Goal: Task Accomplishment & Management: Manage account settings

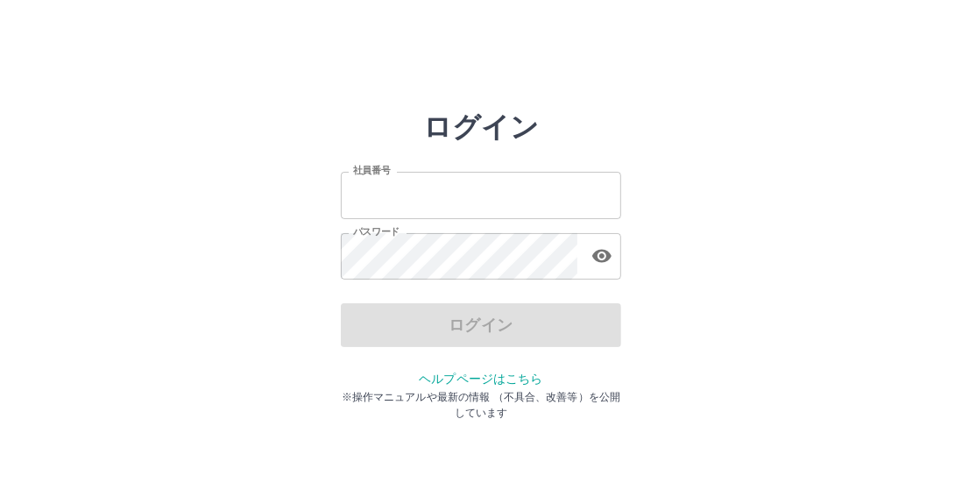
type input "*******"
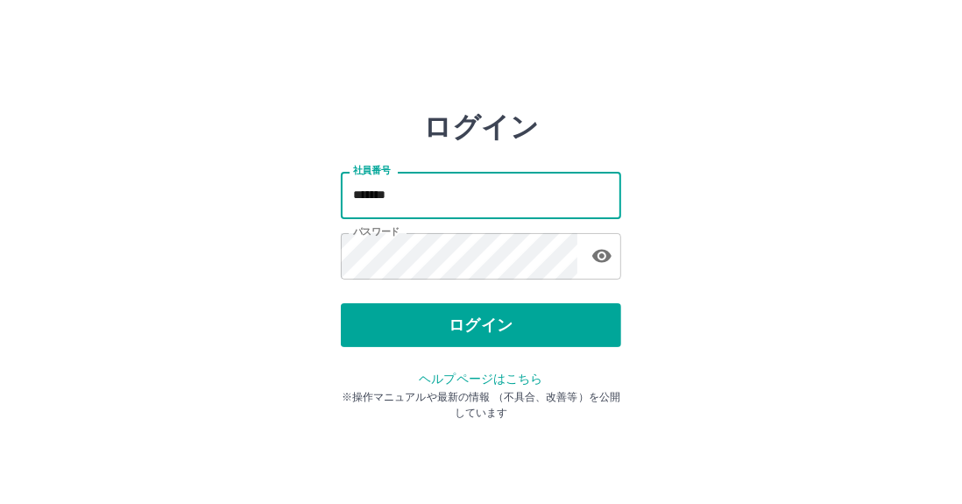
click at [451, 196] on input "*******" at bounding box center [481, 195] width 280 height 46
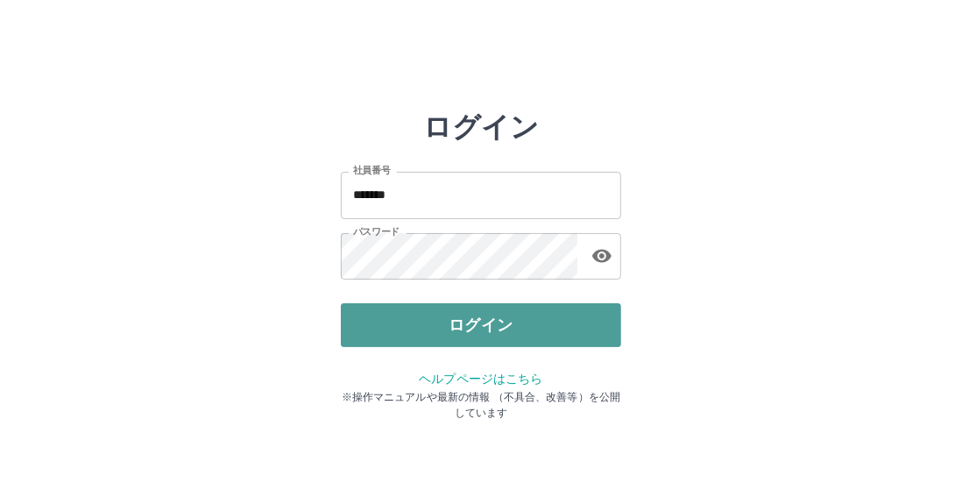
click at [397, 316] on button "ログイン" at bounding box center [481, 325] width 280 height 44
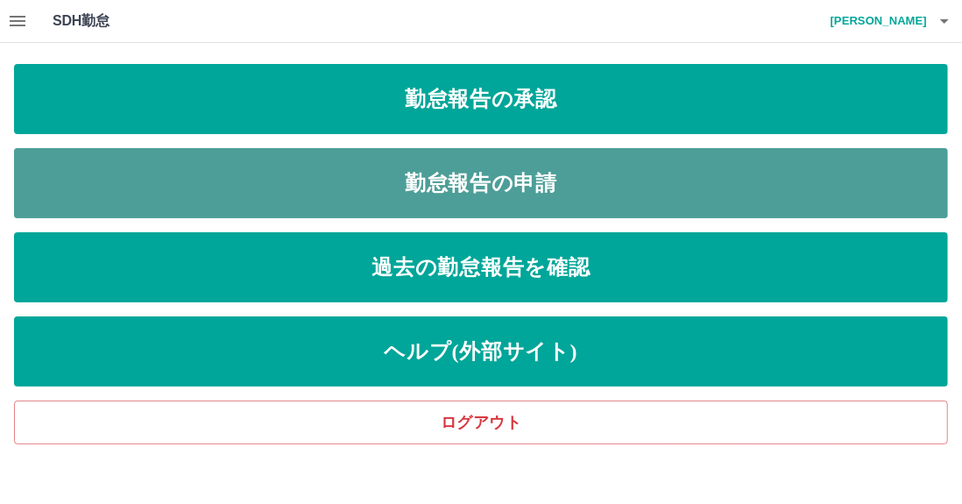
click at [428, 179] on link "勤怠報告の申請" at bounding box center [481, 183] width 934 height 70
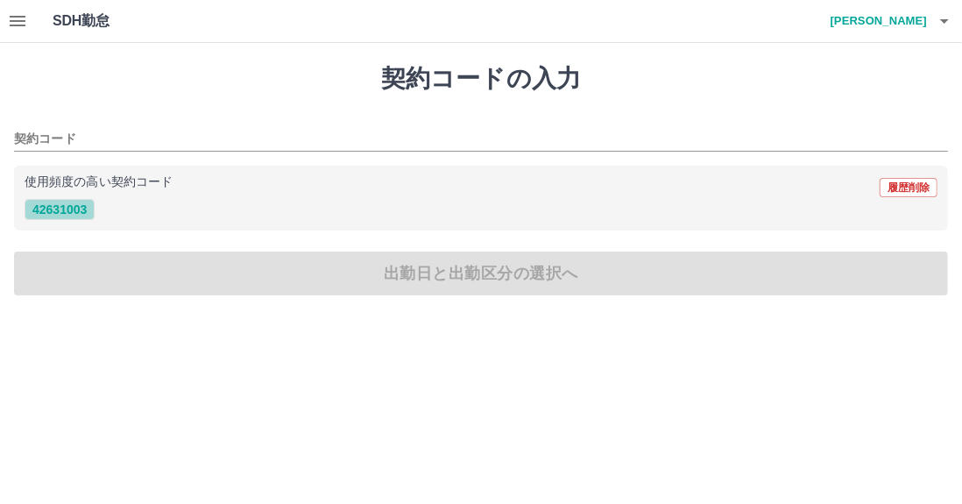
click at [64, 211] on button "42631003" at bounding box center [60, 209] width 70 height 21
type input "********"
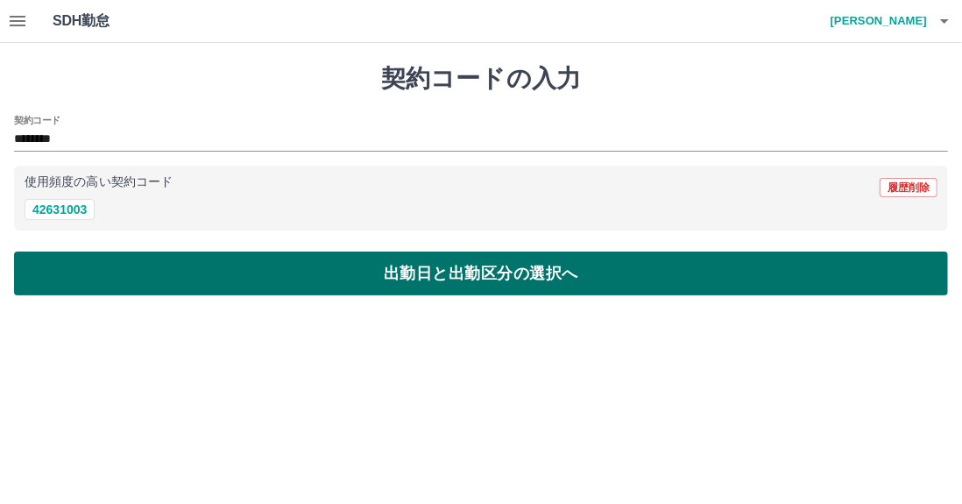
click at [421, 271] on button "出勤日と出勤区分の選択へ" at bounding box center [481, 273] width 934 height 44
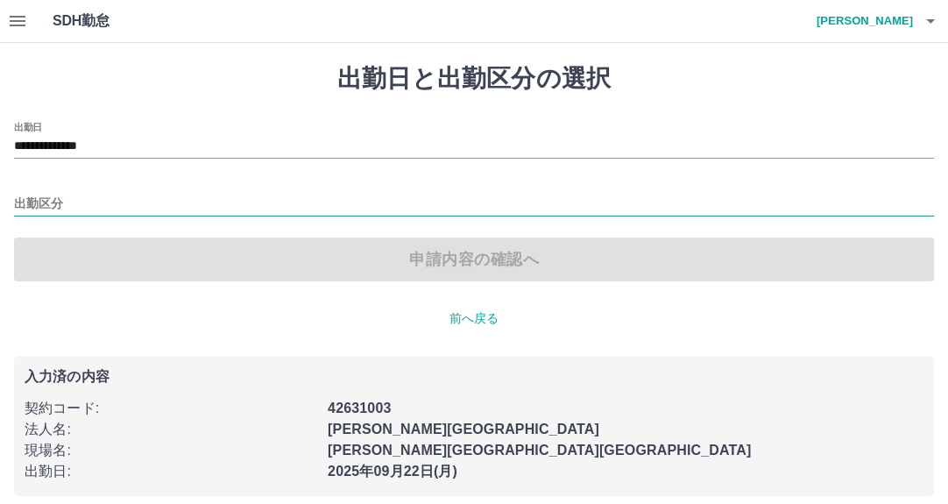
click at [105, 202] on input "出勤区分" at bounding box center [474, 205] width 920 height 22
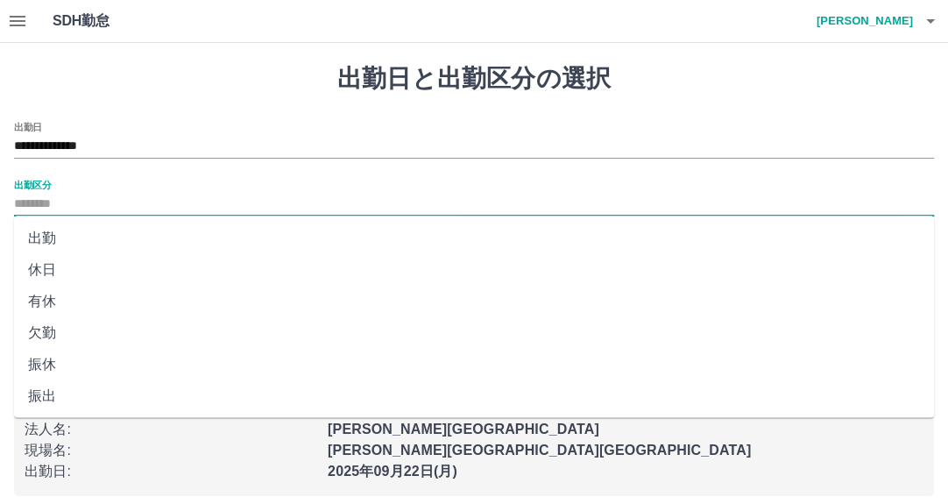
click at [106, 232] on li "出勤" at bounding box center [474, 239] width 920 height 32
type input "**"
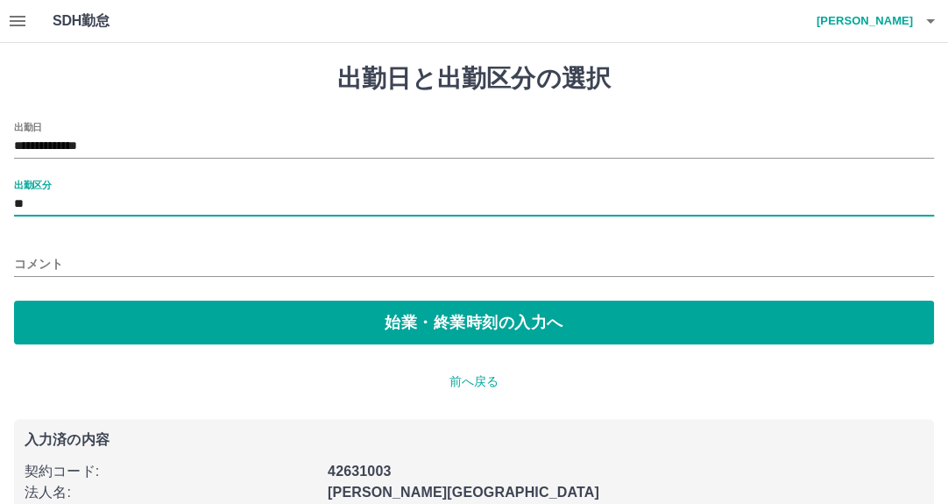
click at [110, 254] on input "コメント" at bounding box center [474, 263] width 920 height 25
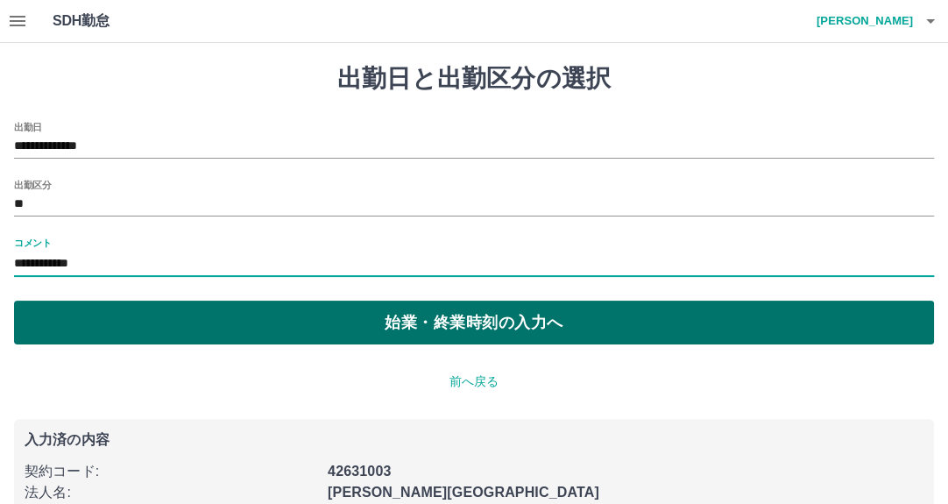
type input "**********"
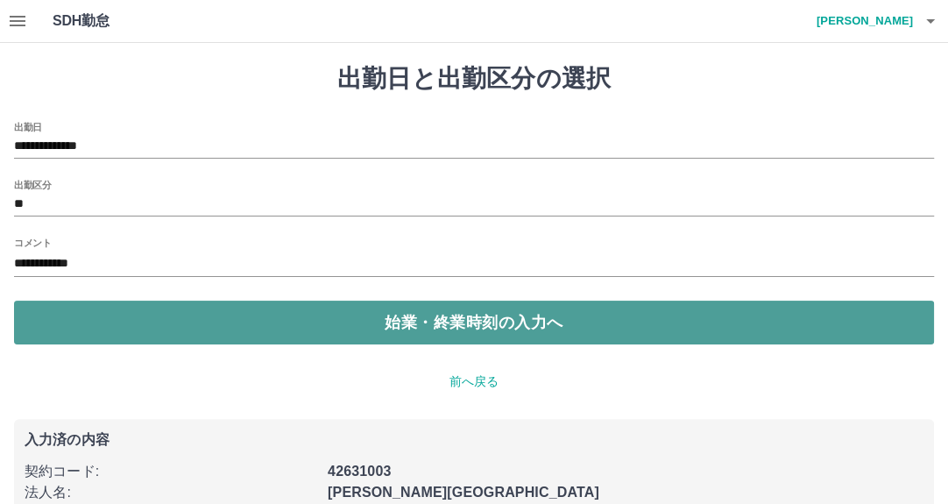
click at [455, 315] on button "始業・終業時刻の入力へ" at bounding box center [474, 323] width 920 height 44
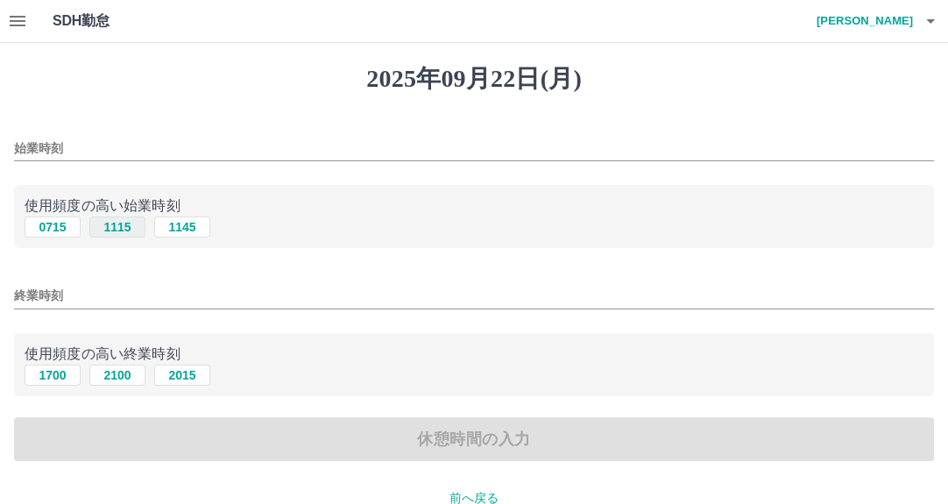
click at [117, 224] on button "1115" at bounding box center [117, 226] width 56 height 21
type input "****"
click at [79, 294] on input "終業時刻" at bounding box center [474, 295] width 920 height 25
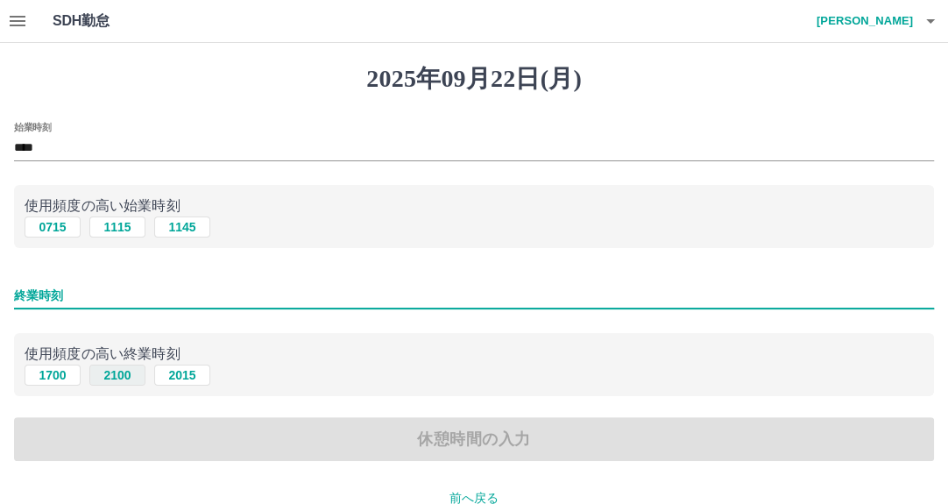
type input "****"
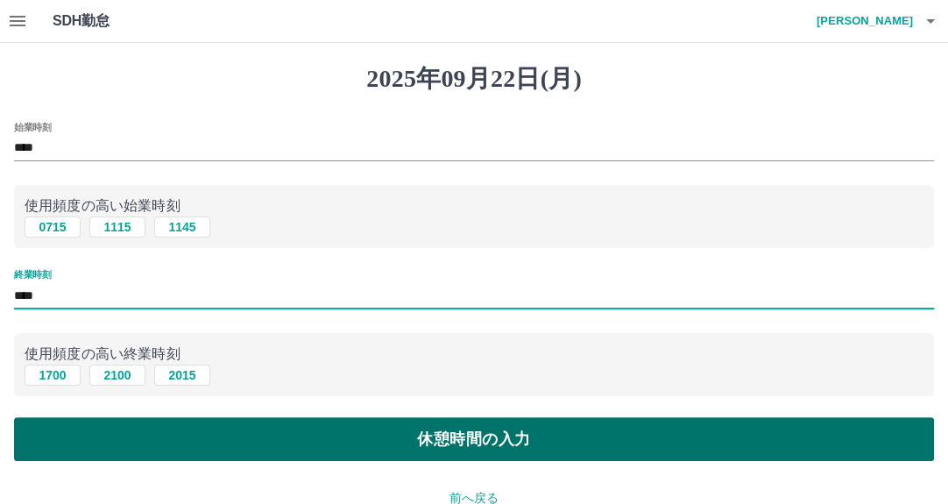
click at [501, 430] on button "休憩時間の入力" at bounding box center [474, 439] width 920 height 44
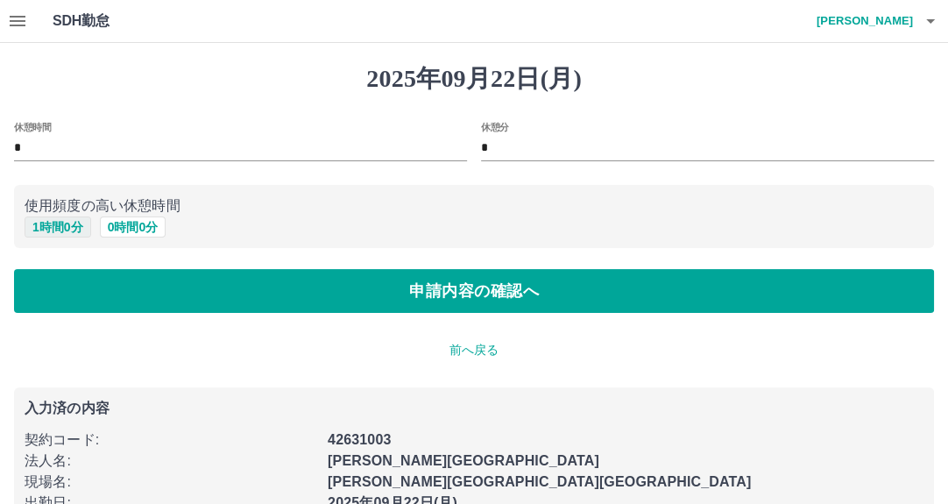
click at [63, 222] on button "1 時間 0 分" at bounding box center [58, 226] width 67 height 21
type input "*"
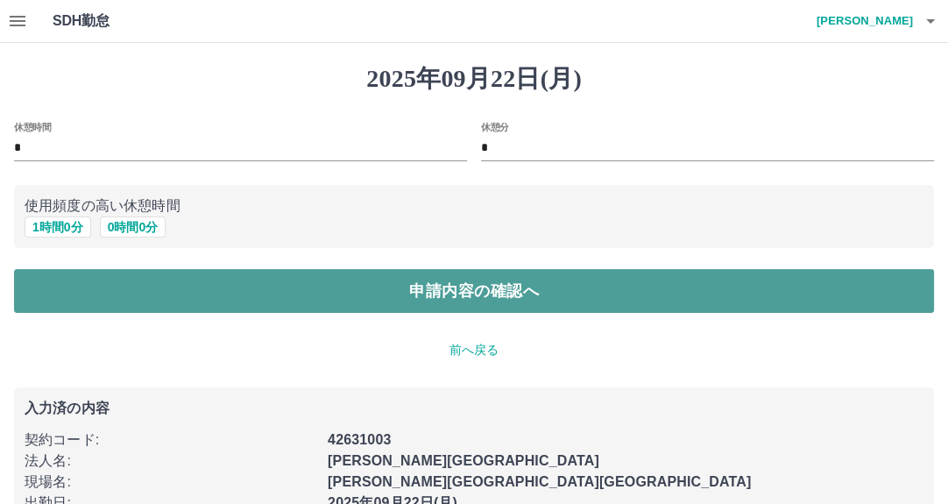
click at [421, 286] on button "申請内容の確認へ" at bounding box center [474, 291] width 920 height 44
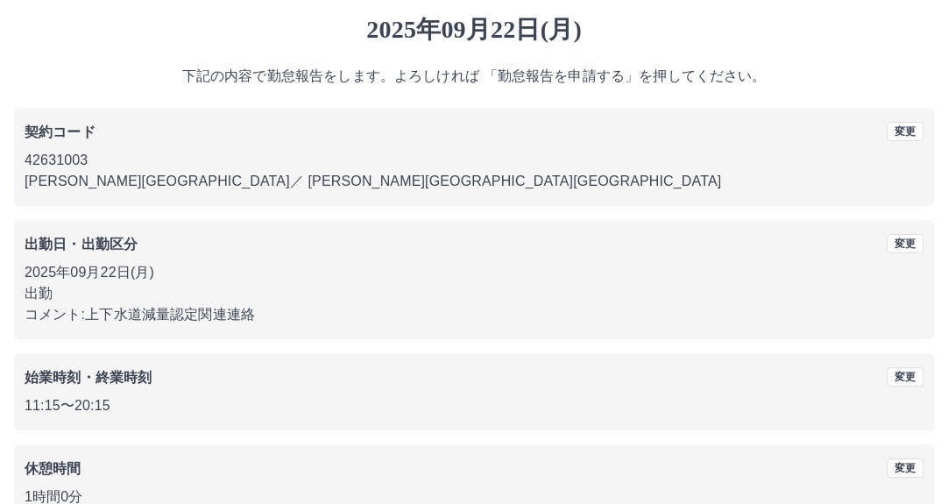
scroll to position [151, 0]
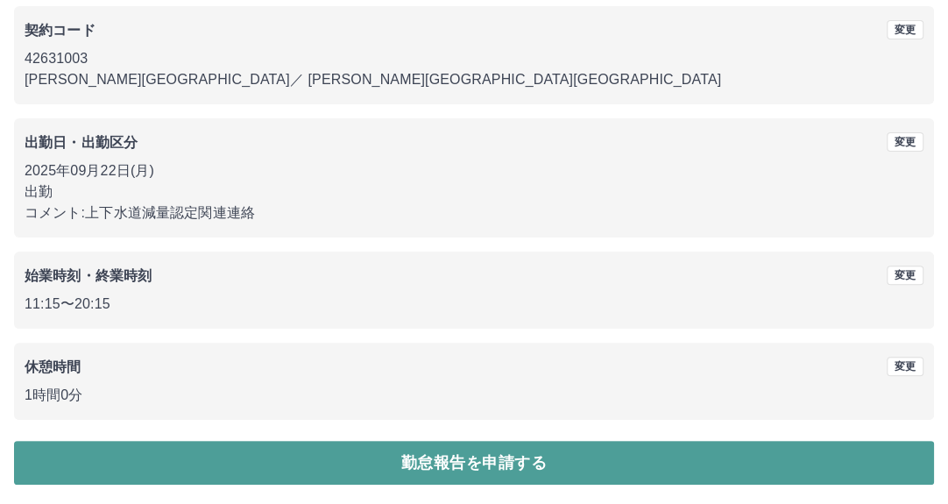
click at [492, 458] on button "勤怠報告を申請する" at bounding box center [474, 463] width 920 height 44
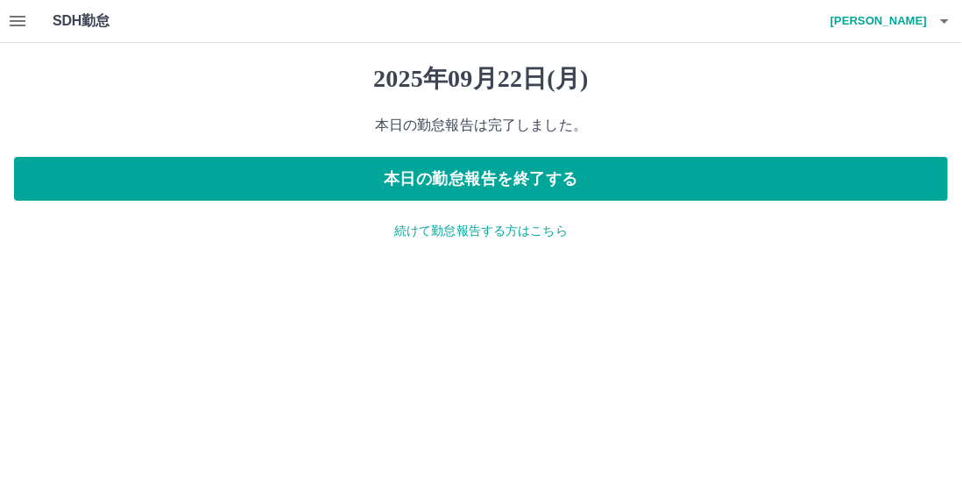
click at [440, 235] on p "続けて勤怠報告する方はこちら" at bounding box center [481, 231] width 934 height 18
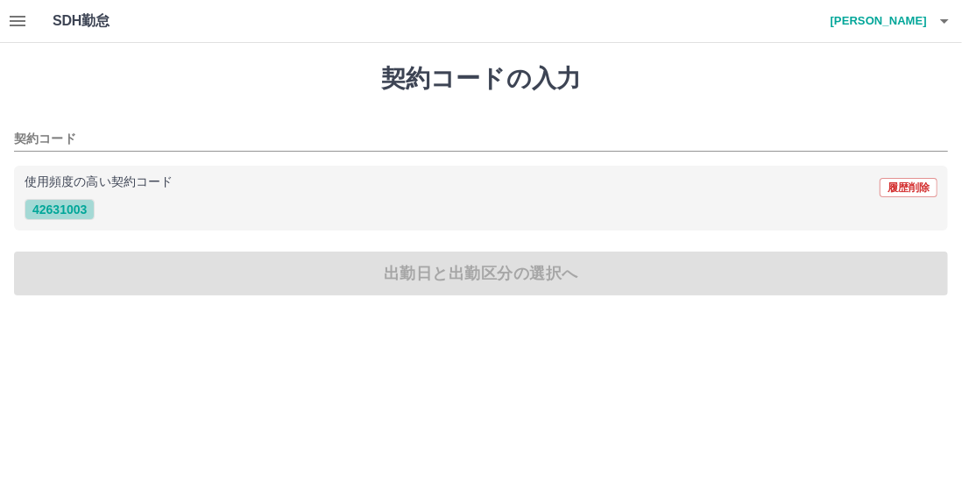
click at [54, 208] on button "42631003" at bounding box center [60, 209] width 70 height 21
type input "********"
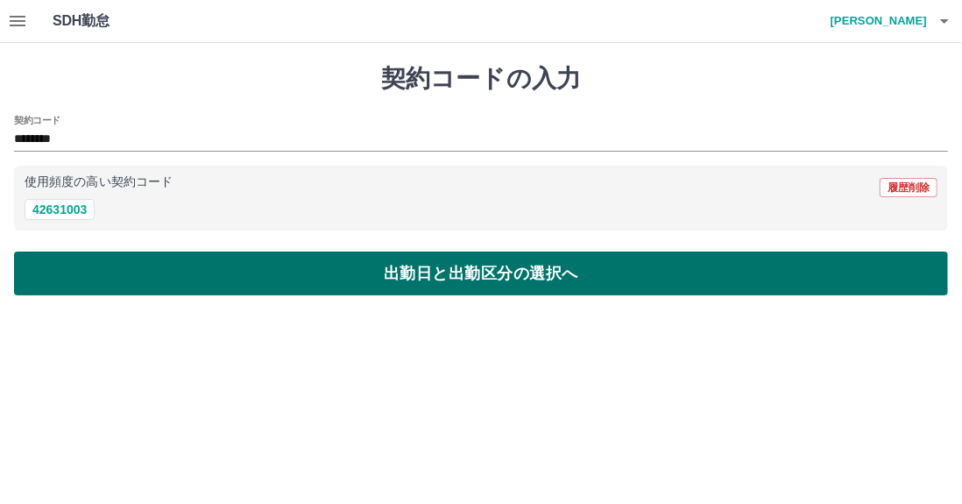
click at [376, 264] on button "出勤日と出勤区分の選択へ" at bounding box center [481, 273] width 934 height 44
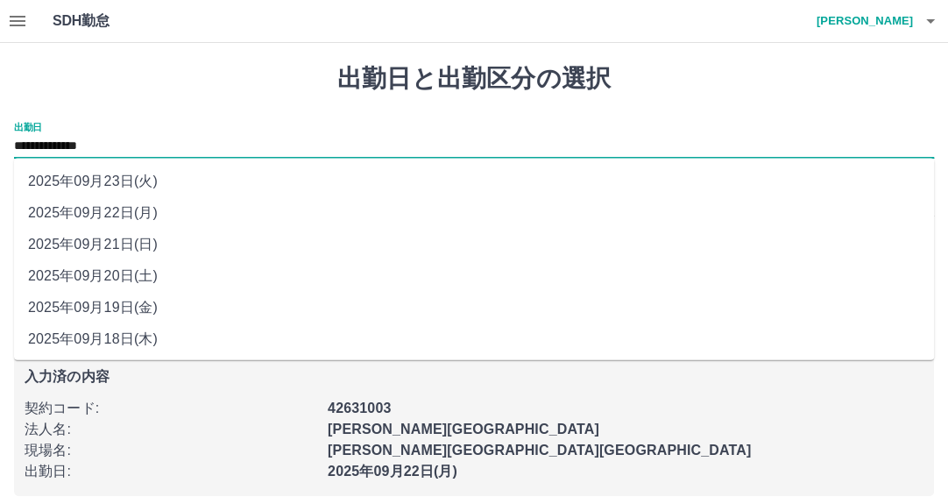
click at [159, 145] on input "**********" at bounding box center [474, 147] width 920 height 22
click at [157, 179] on li "2025年09月23日(火)" at bounding box center [474, 182] width 920 height 32
type input "**********"
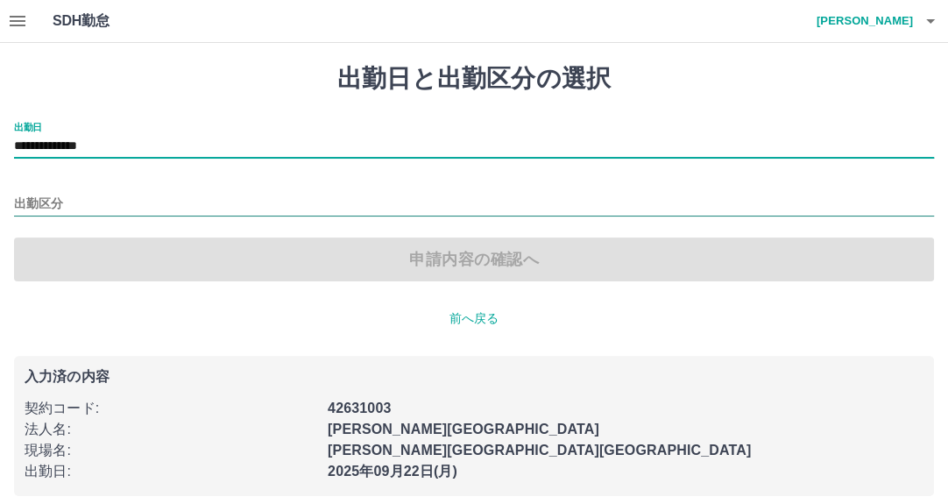
click at [144, 202] on input "出勤区分" at bounding box center [474, 205] width 920 height 22
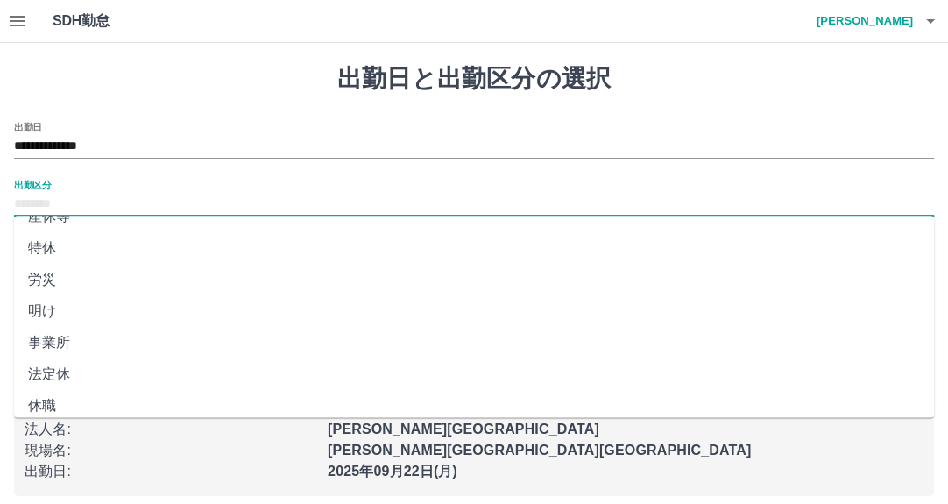
scroll to position [379, 0]
click at [151, 353] on li "法定休" at bounding box center [474, 364] width 920 height 32
type input "***"
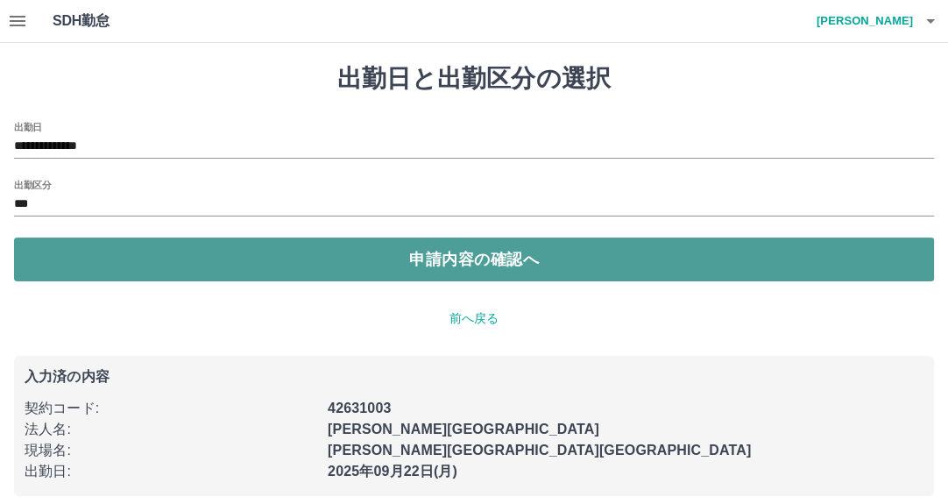
click at [482, 265] on button "申請内容の確認へ" at bounding box center [474, 259] width 920 height 44
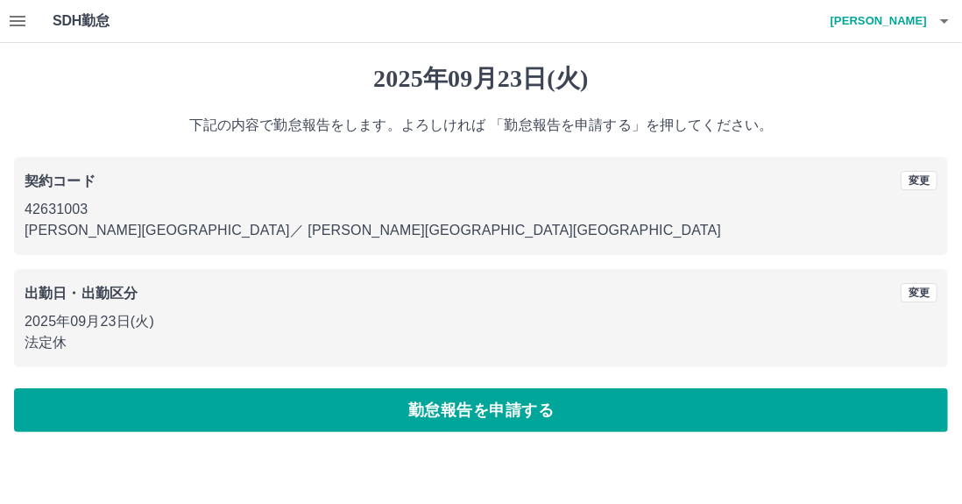
click at [457, 413] on button "勤怠報告を申請する" at bounding box center [481, 410] width 934 height 44
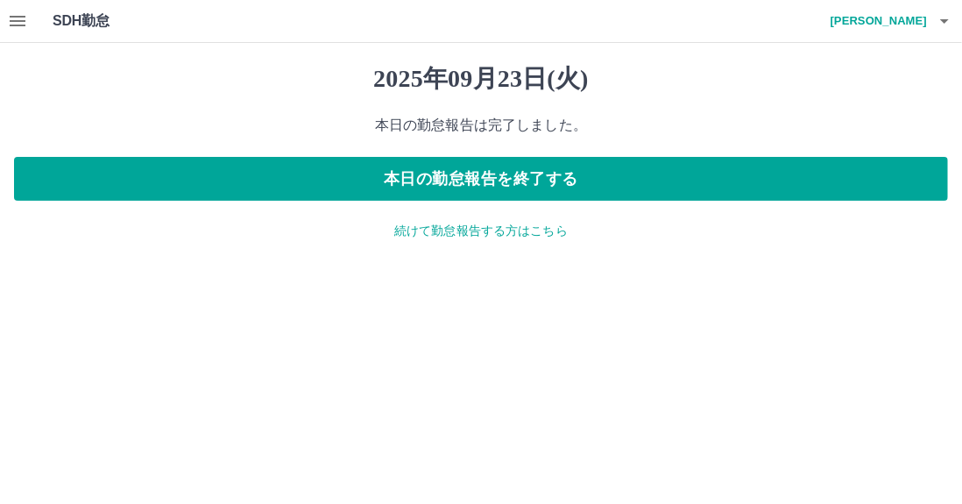
click at [15, 35] on button "button" at bounding box center [17, 21] width 35 height 42
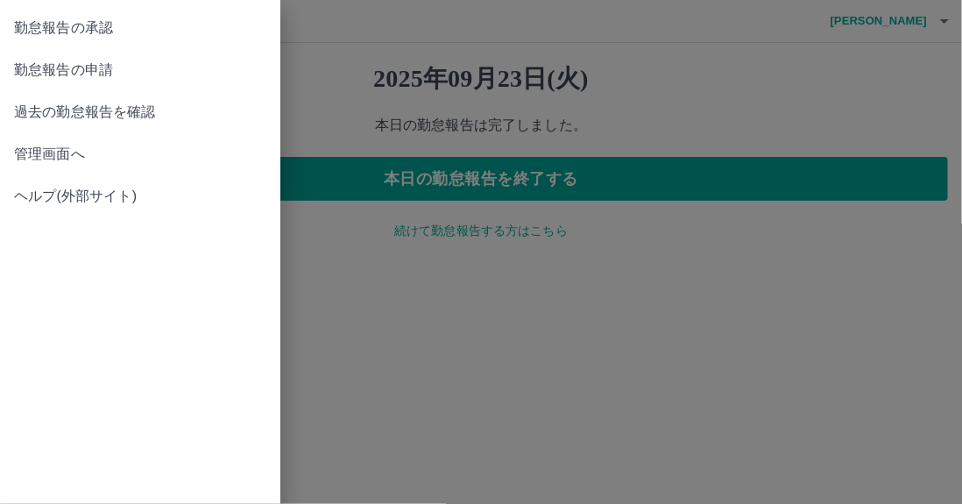
click at [41, 157] on span "管理画面へ" at bounding box center [140, 154] width 252 height 21
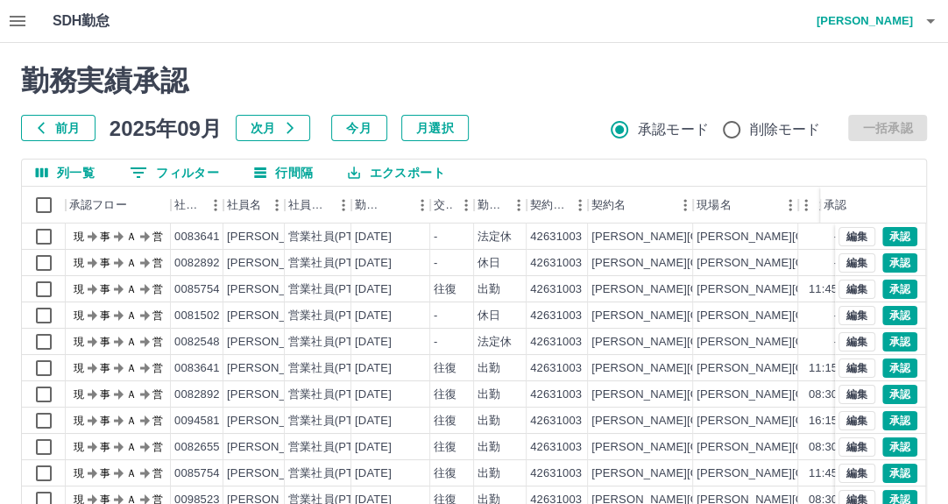
click at [201, 176] on button "0 フィルター" at bounding box center [174, 172] width 117 height 26
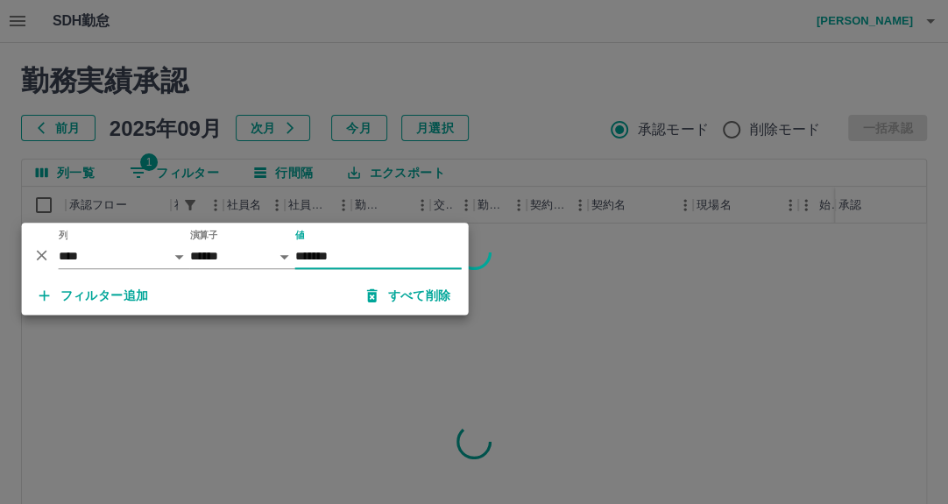
type input "*******"
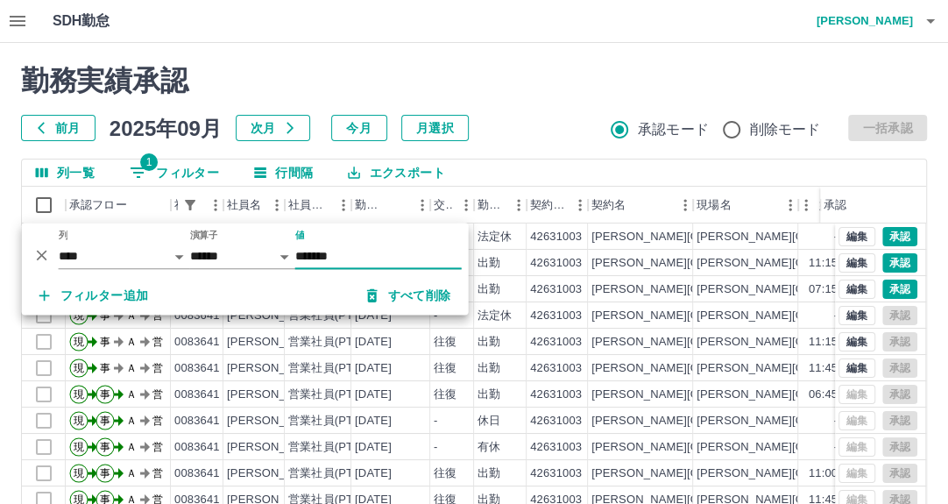
click at [573, 73] on h2 "勤務実績承認" at bounding box center [474, 80] width 906 height 33
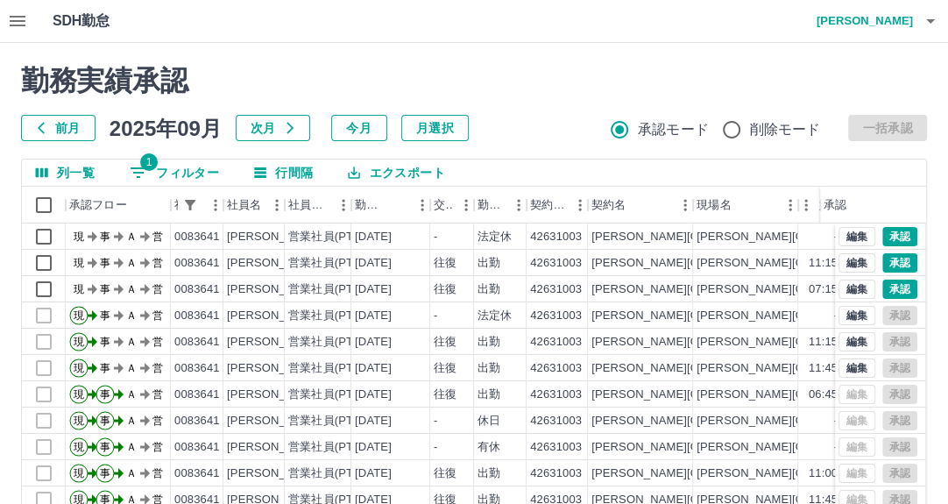
click at [25, 26] on icon "button" at bounding box center [17, 21] width 21 height 21
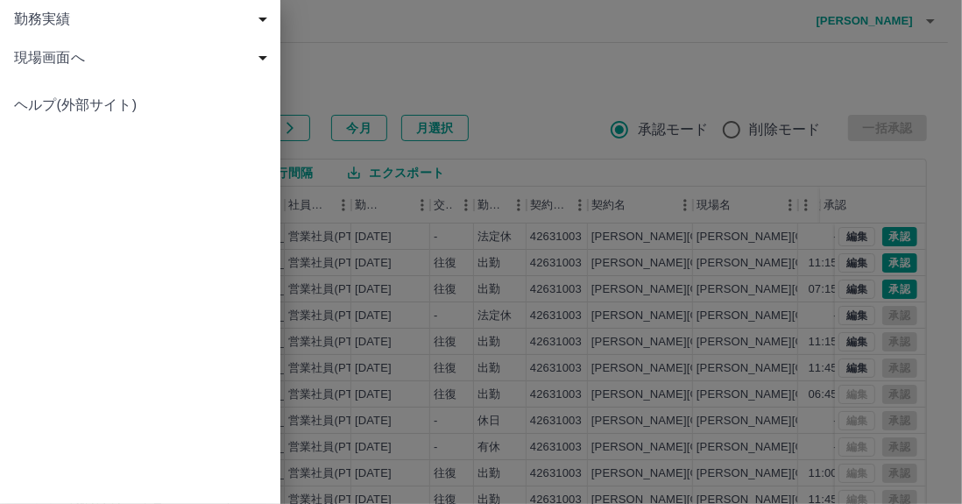
click at [343, 25] on div at bounding box center [481, 252] width 962 height 504
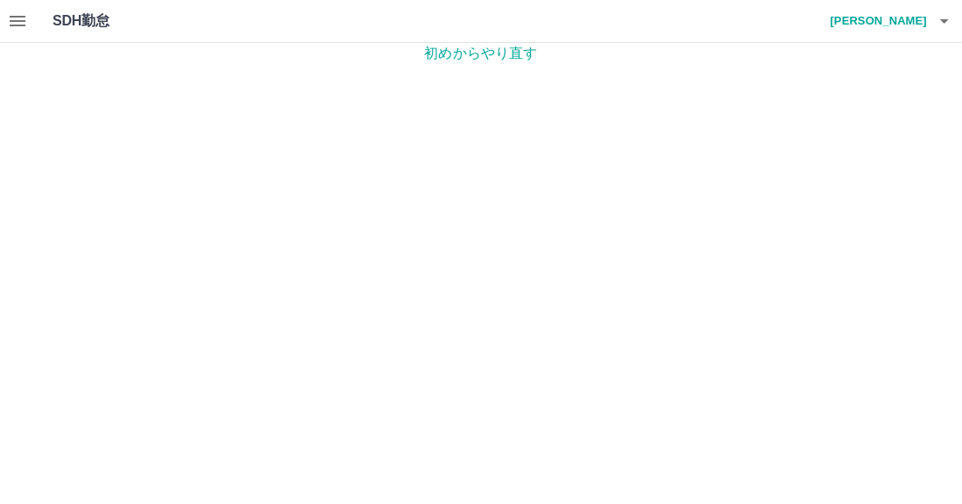
click at [30, 22] on button "button" at bounding box center [17, 21] width 35 height 42
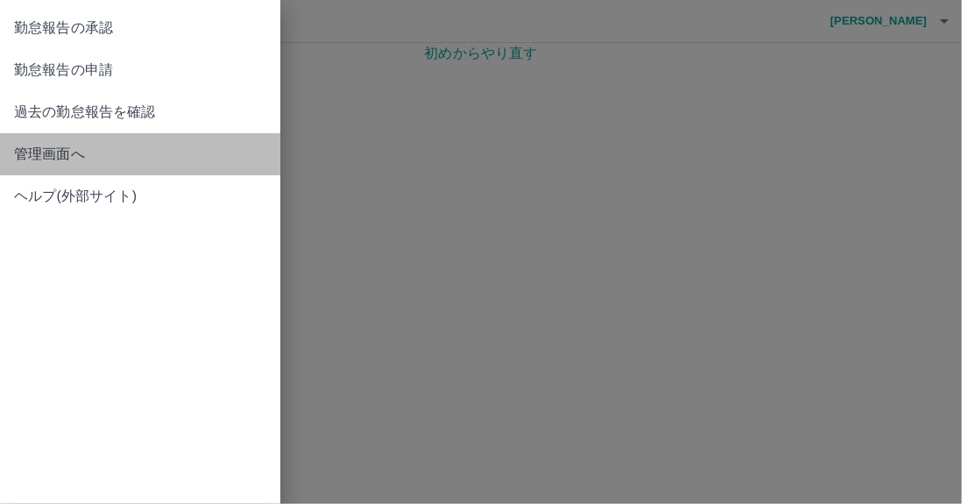
click at [15, 163] on span "管理画面へ" at bounding box center [140, 154] width 252 height 21
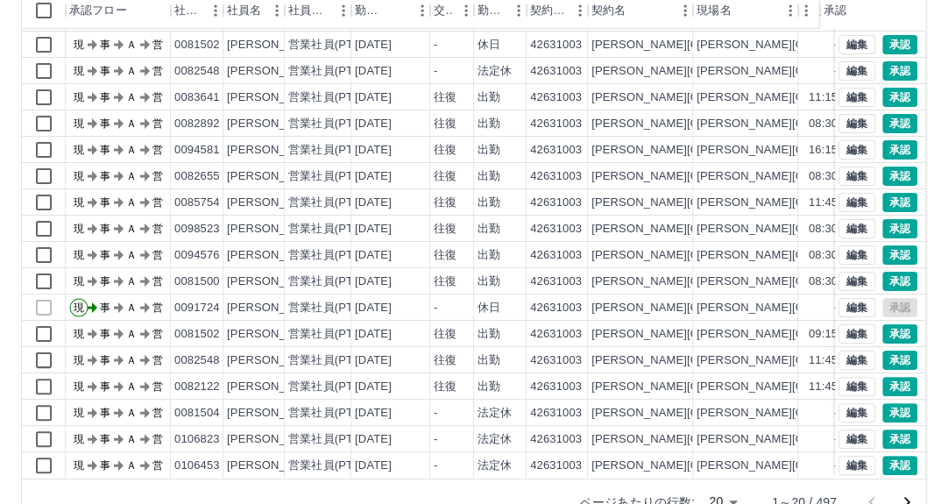
scroll to position [236, 0]
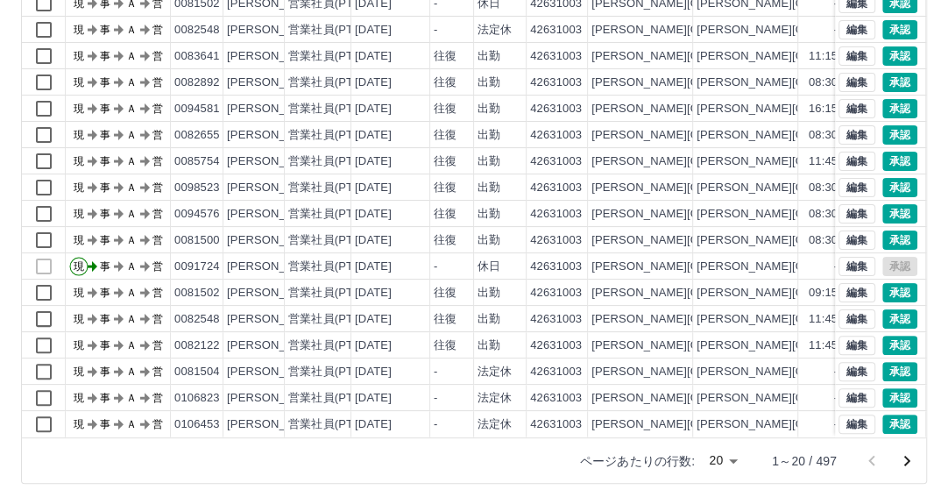
click at [913, 458] on icon "次のページへ" at bounding box center [906, 460] width 21 height 21
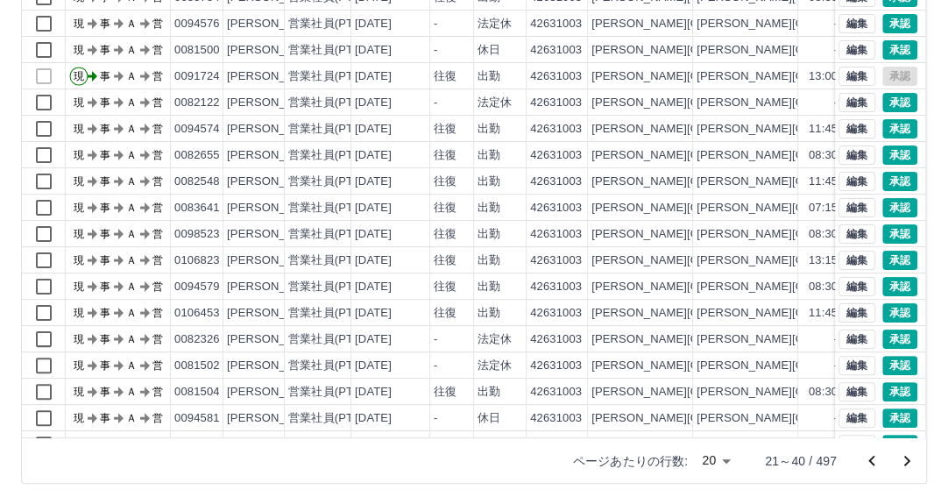
scroll to position [89, 0]
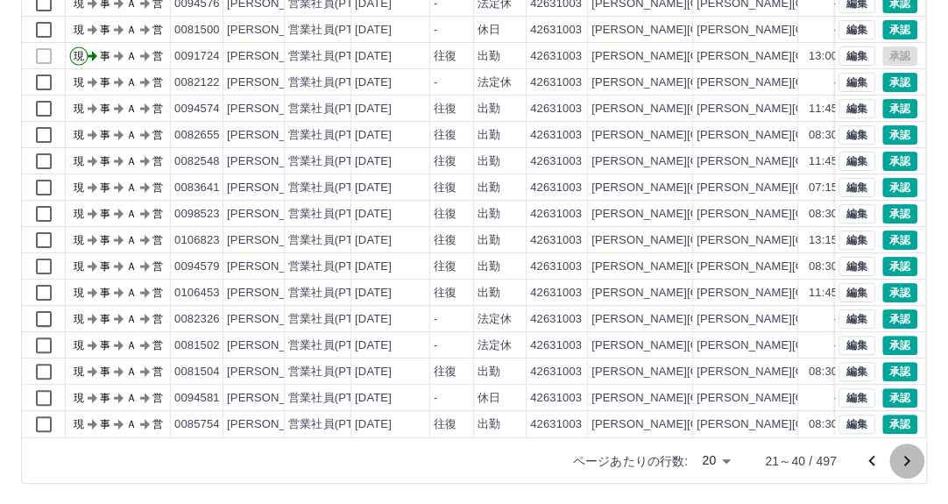
click at [913, 455] on icon "次のページへ" at bounding box center [906, 460] width 21 height 21
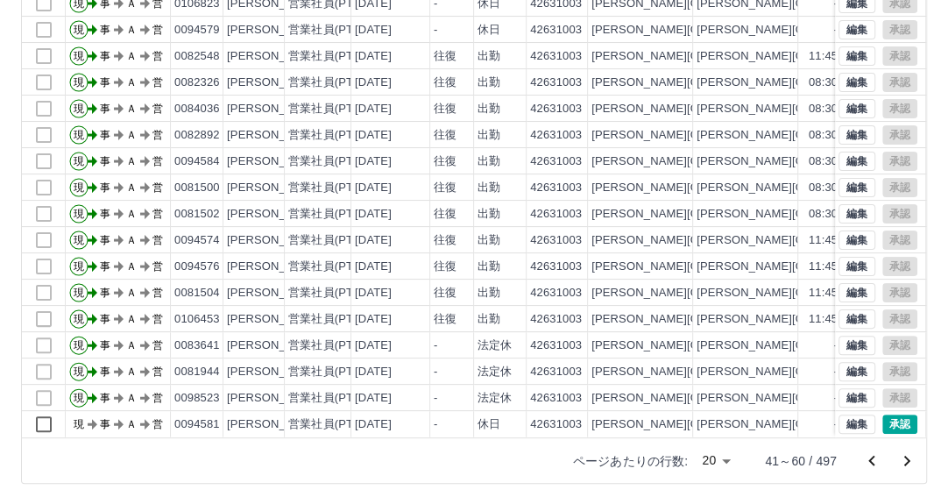
click at [909, 454] on icon "次のページへ" at bounding box center [906, 460] width 21 height 21
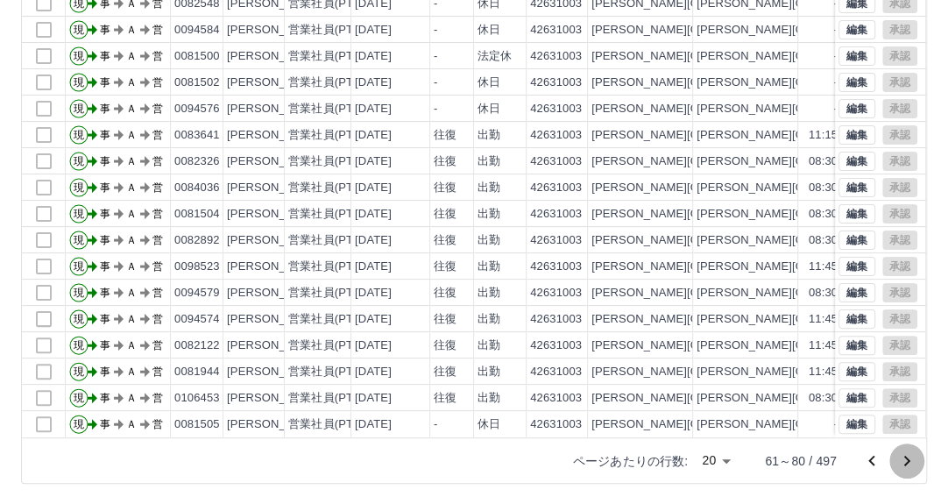
click at [918, 461] on button "次のページへ" at bounding box center [906, 460] width 35 height 35
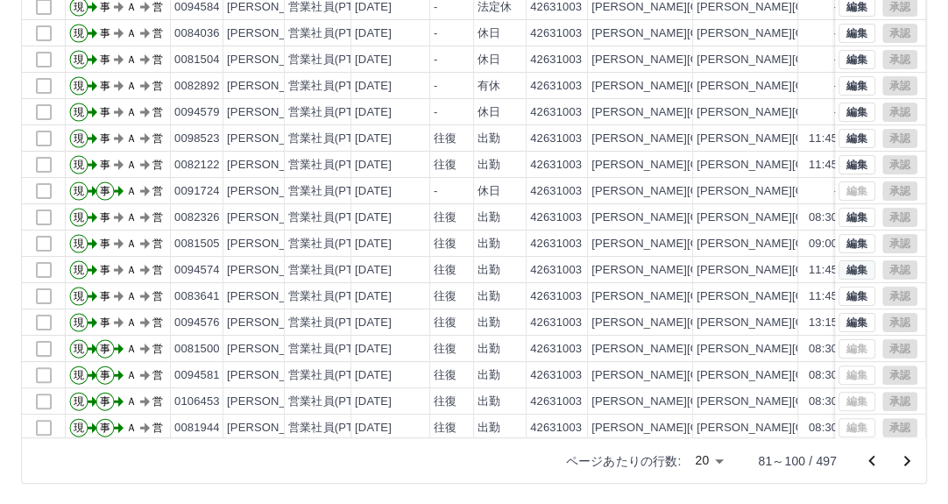
scroll to position [0, 0]
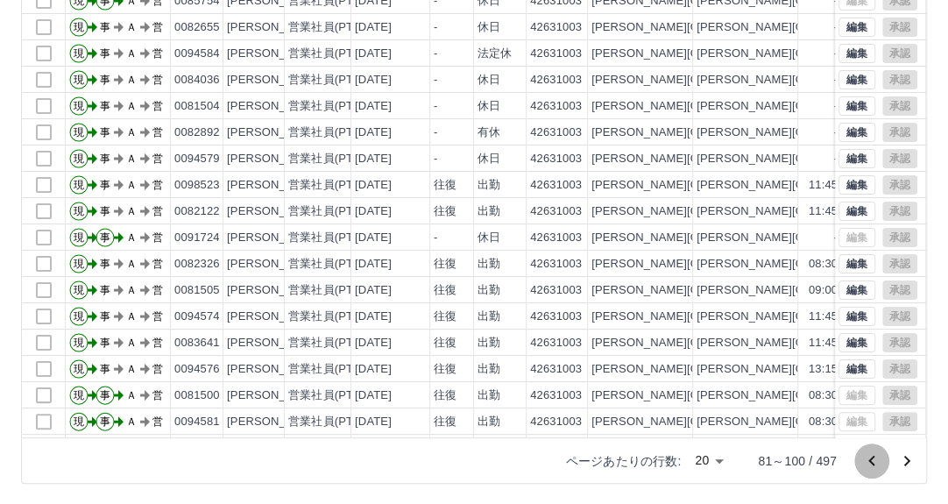
click at [867, 461] on icon "前のページへ" at bounding box center [871, 460] width 21 height 21
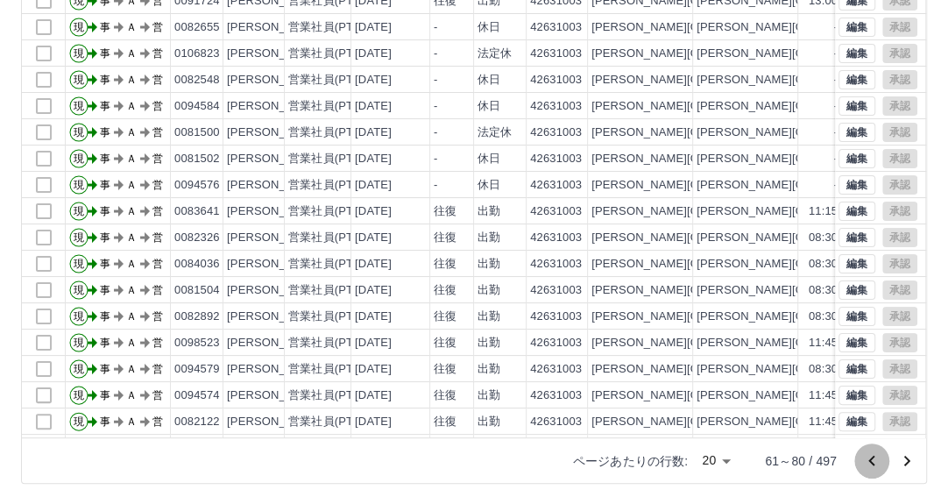
click at [867, 461] on icon "前のページへ" at bounding box center [871, 460] width 21 height 21
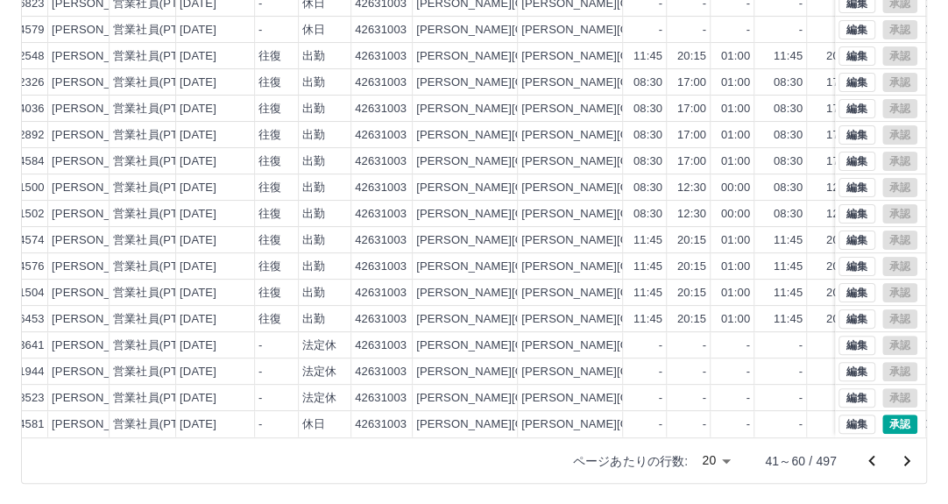
scroll to position [89, 210]
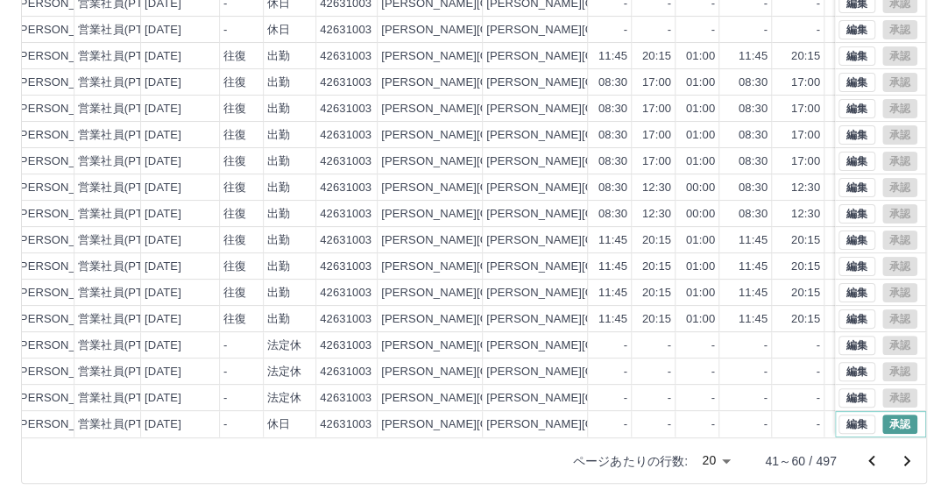
click at [887, 414] on button "承認" at bounding box center [899, 423] width 35 height 19
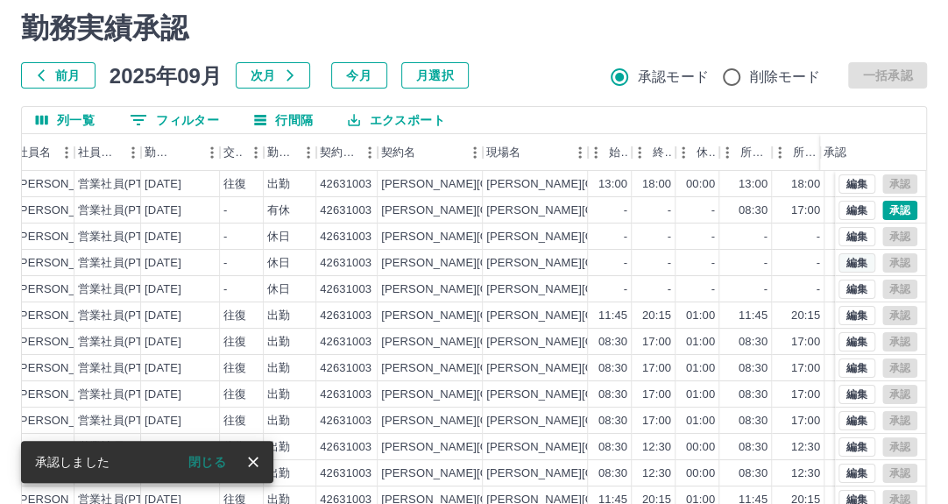
scroll to position [0, 0]
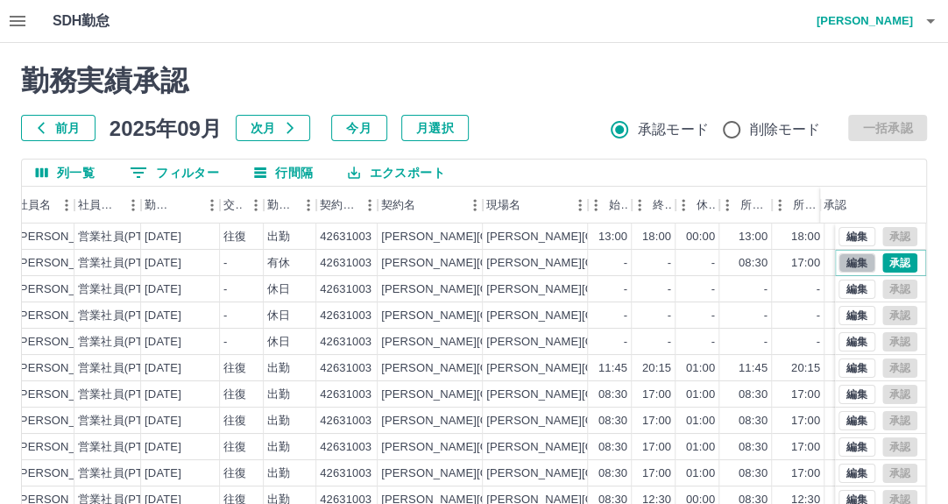
click at [840, 259] on button "編集" at bounding box center [857, 262] width 37 height 19
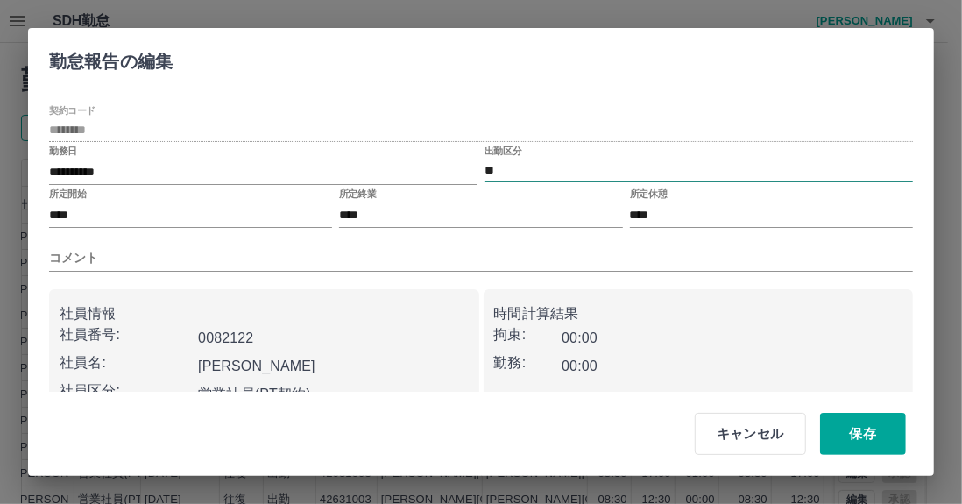
click at [517, 166] on input "**" at bounding box center [699, 170] width 428 height 22
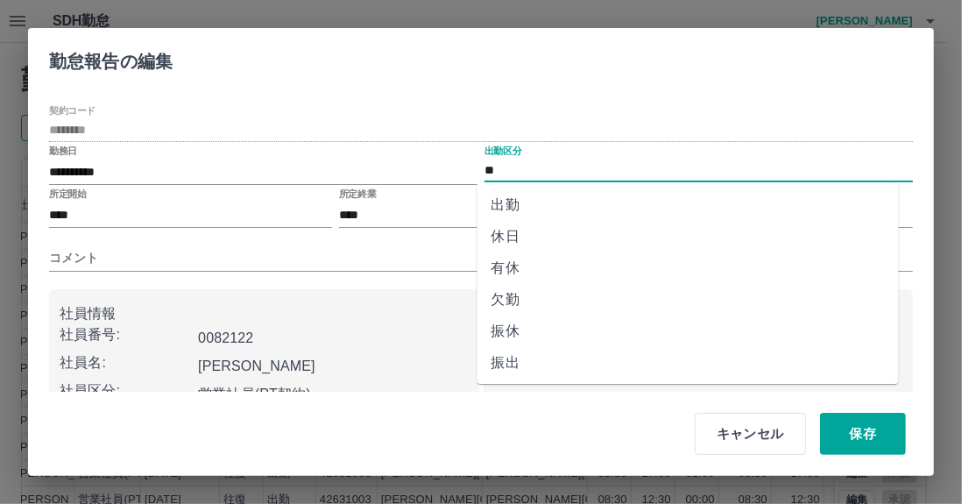
click at [518, 230] on li "休日" at bounding box center [688, 237] width 421 height 32
type input "**"
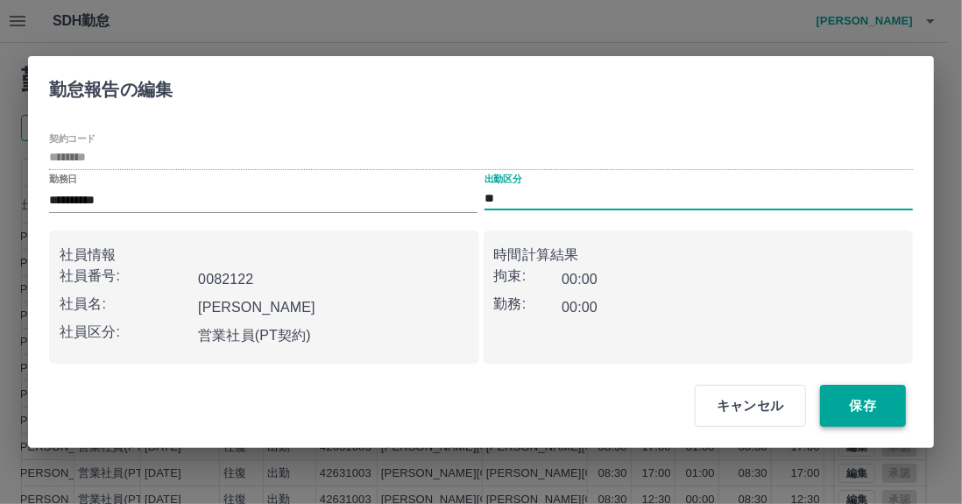
click at [871, 401] on button "保存" at bounding box center [863, 406] width 86 height 42
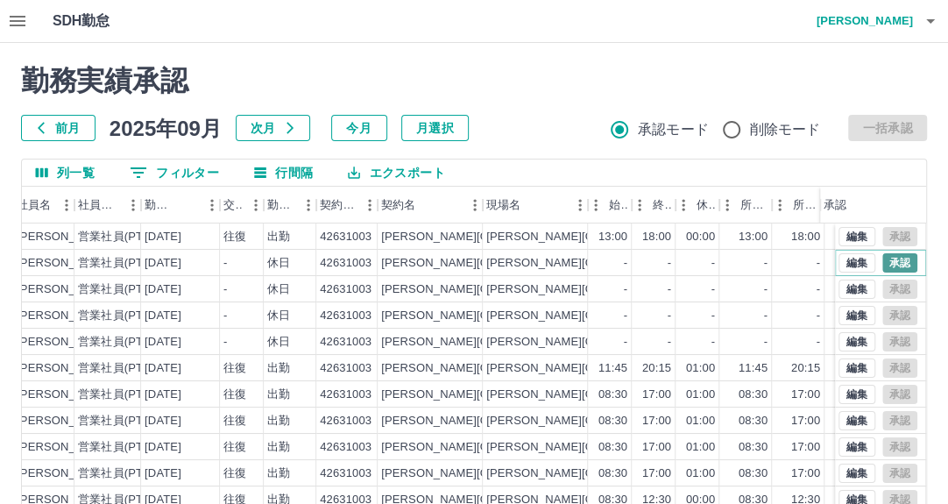
click at [888, 261] on button "承認" at bounding box center [899, 262] width 35 height 19
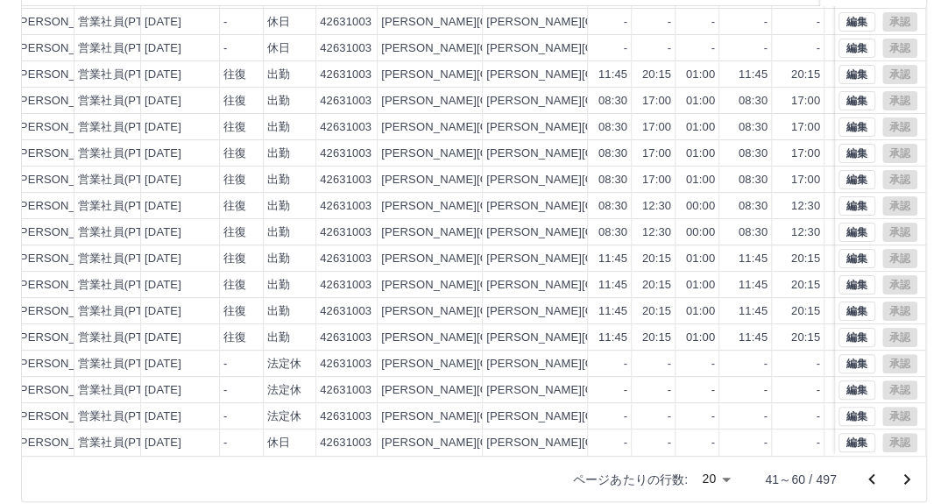
scroll to position [236, 0]
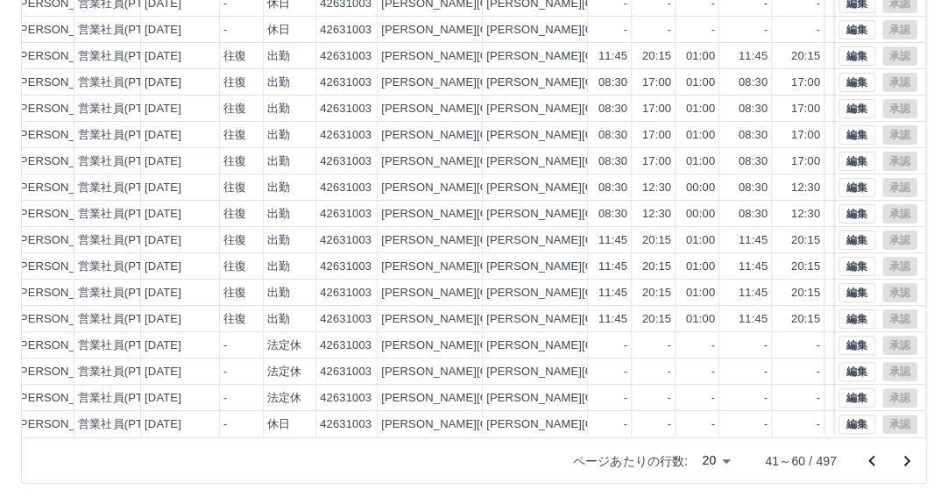
click at [860, 465] on button "前のページへ" at bounding box center [871, 460] width 35 height 35
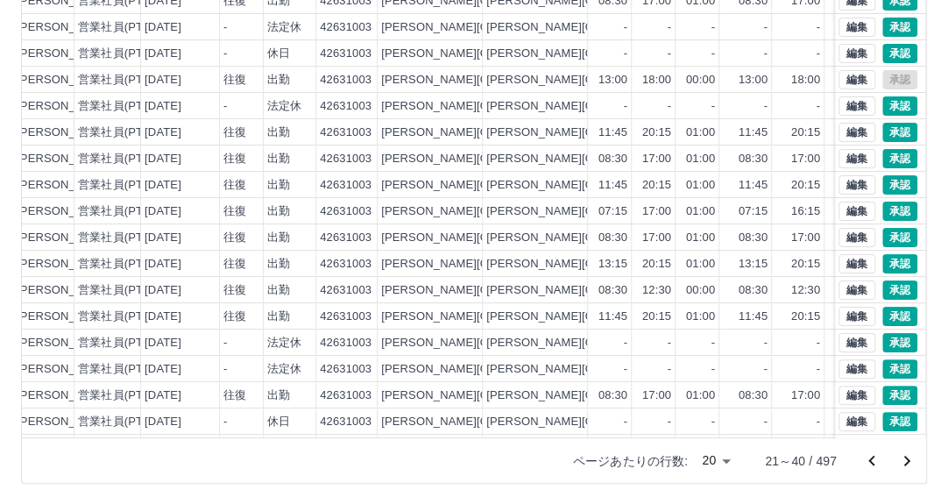
scroll to position [89, 210]
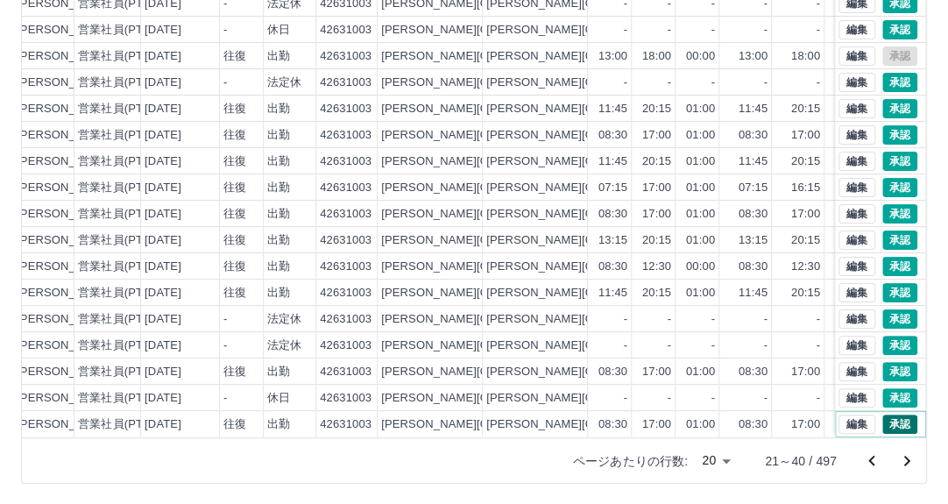
click at [890, 414] on button "承認" at bounding box center [899, 423] width 35 height 19
click at [883, 388] on button "承認" at bounding box center [899, 397] width 35 height 19
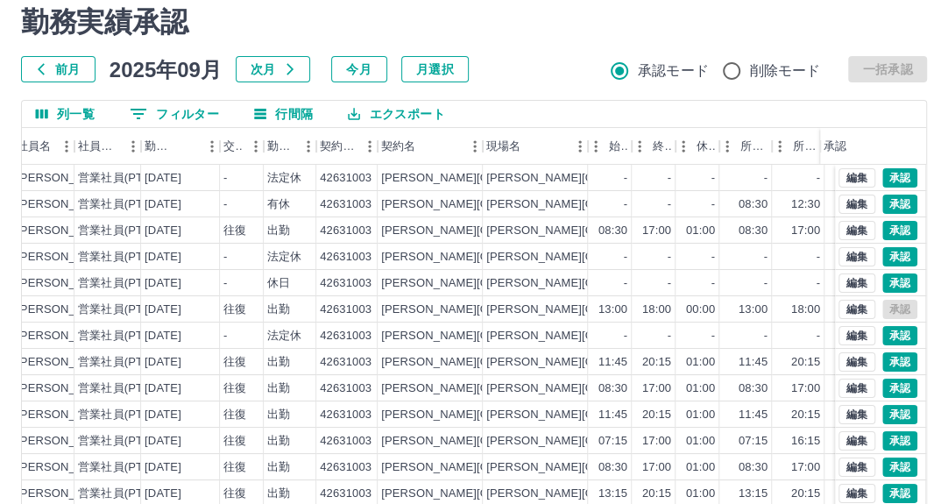
scroll to position [0, 0]
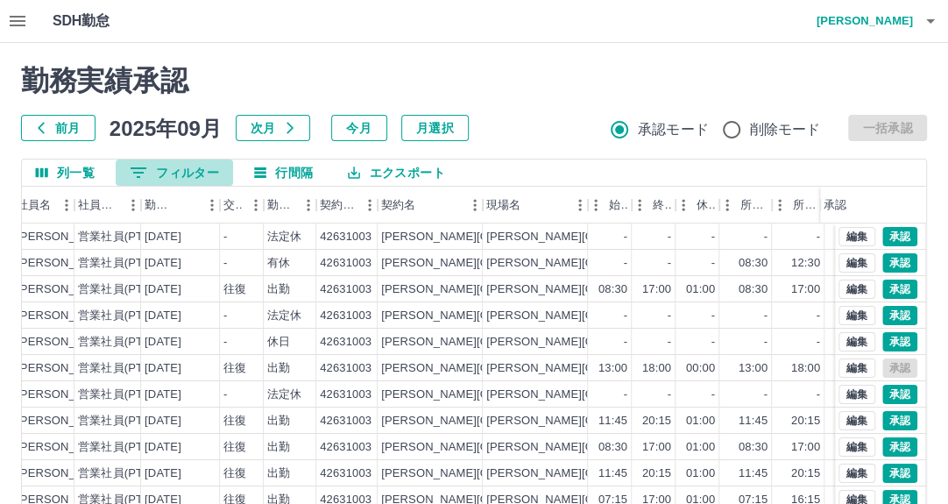
click at [202, 170] on button "0 フィルター" at bounding box center [174, 172] width 117 height 26
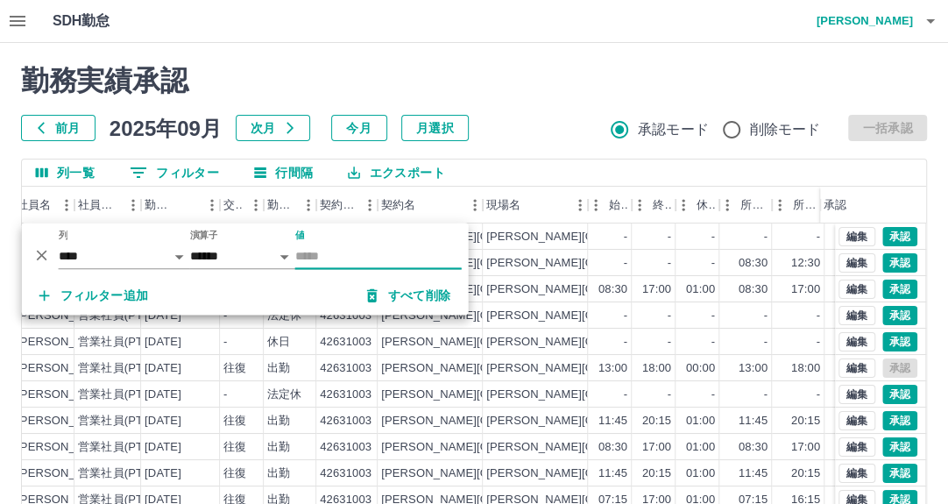
click at [308, 258] on input "値" at bounding box center [378, 256] width 166 height 25
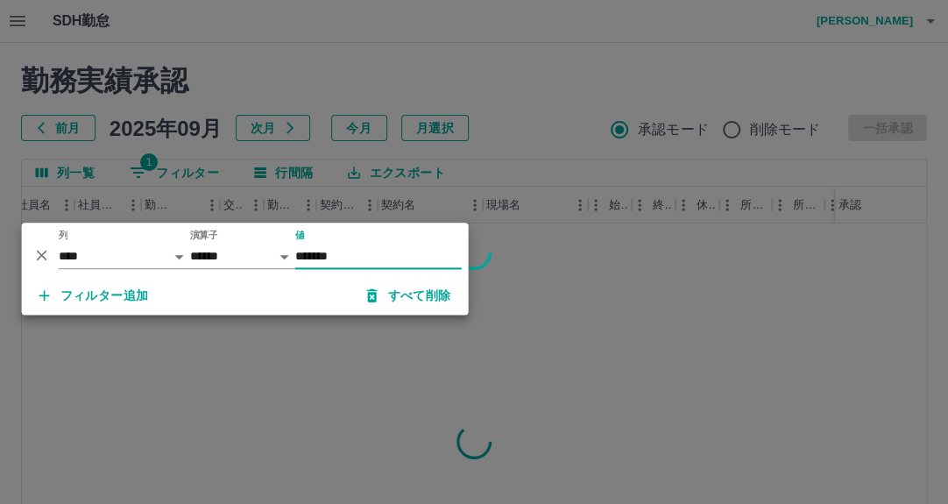
type input "*******"
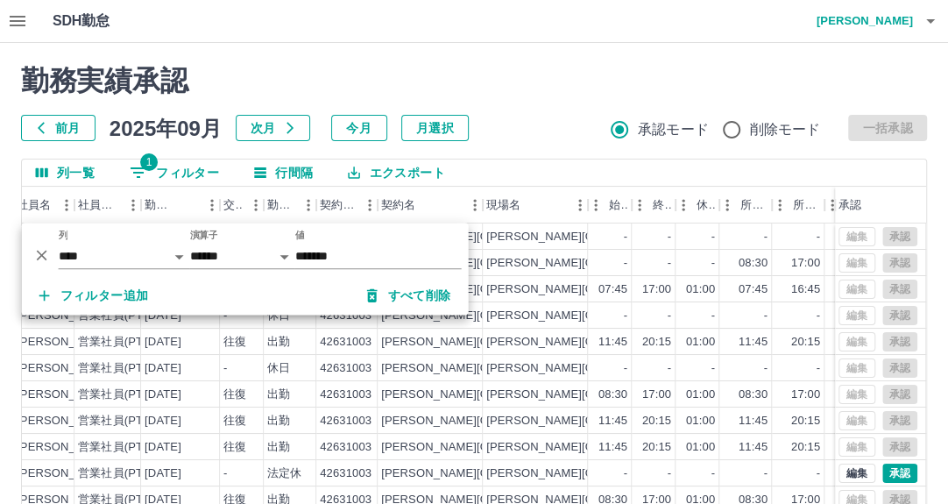
click at [556, 138] on div "前月 2025年09月 次月 今月 月選択 承認モード 削除モード 一括承認" at bounding box center [474, 128] width 906 height 26
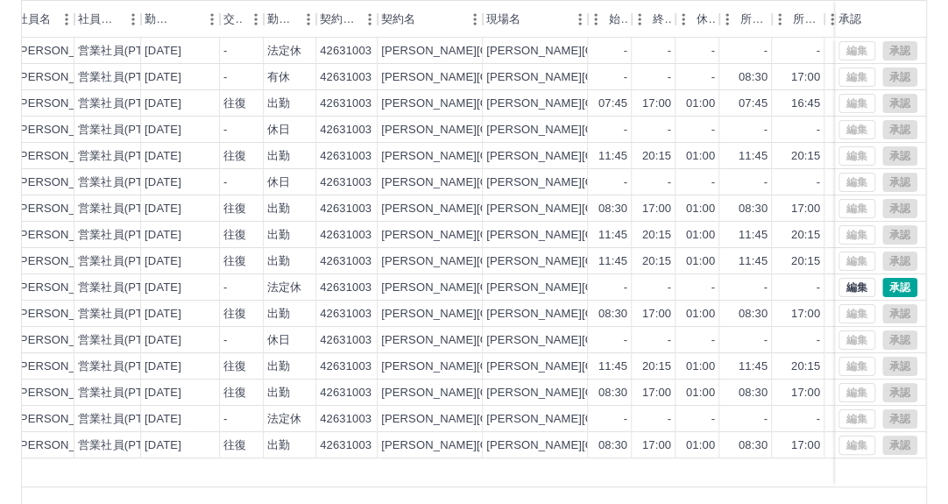
scroll to position [236, 0]
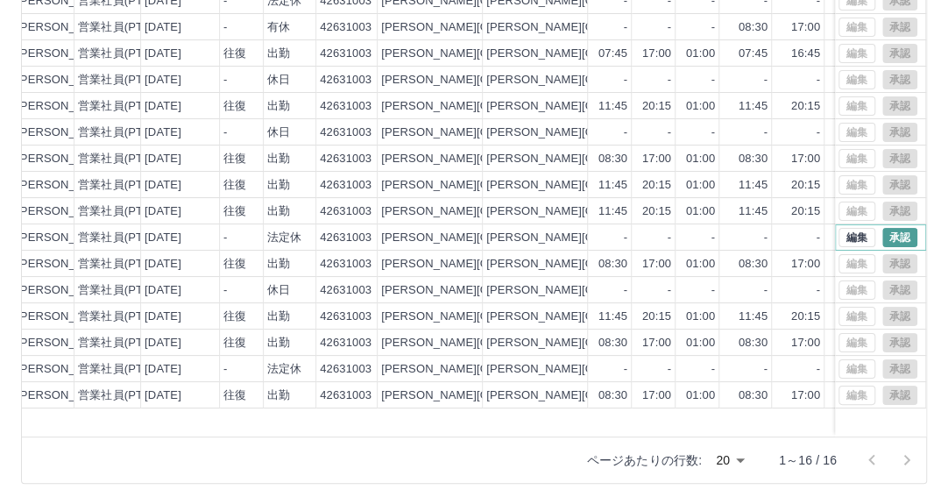
click at [894, 236] on button "承認" at bounding box center [899, 237] width 35 height 19
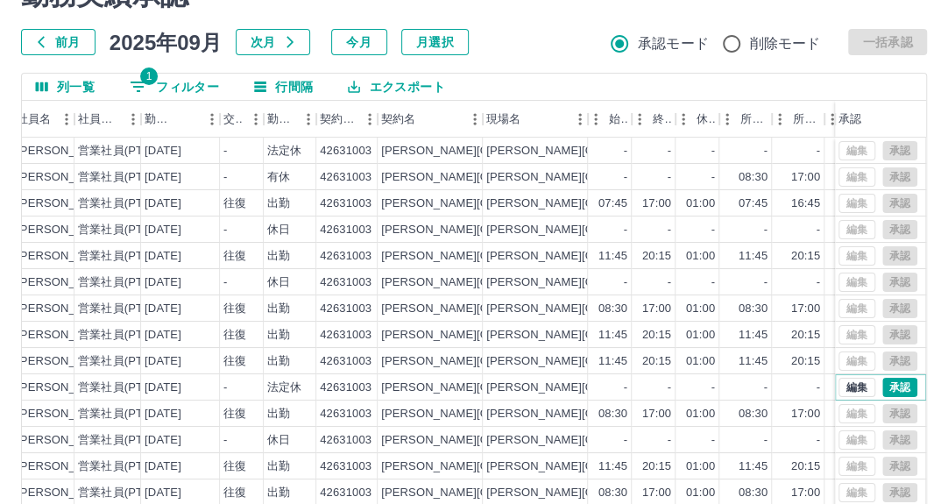
scroll to position [0, 0]
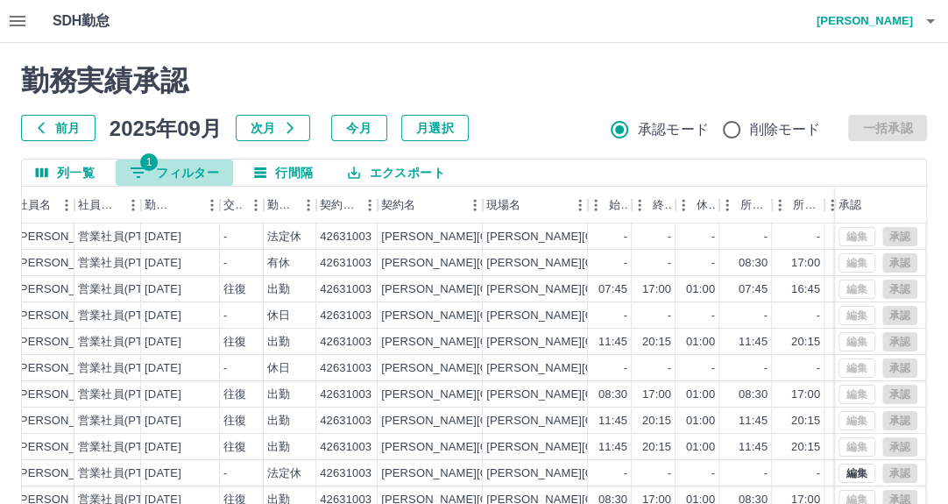
click at [184, 174] on button "1 フィルター" at bounding box center [174, 172] width 117 height 26
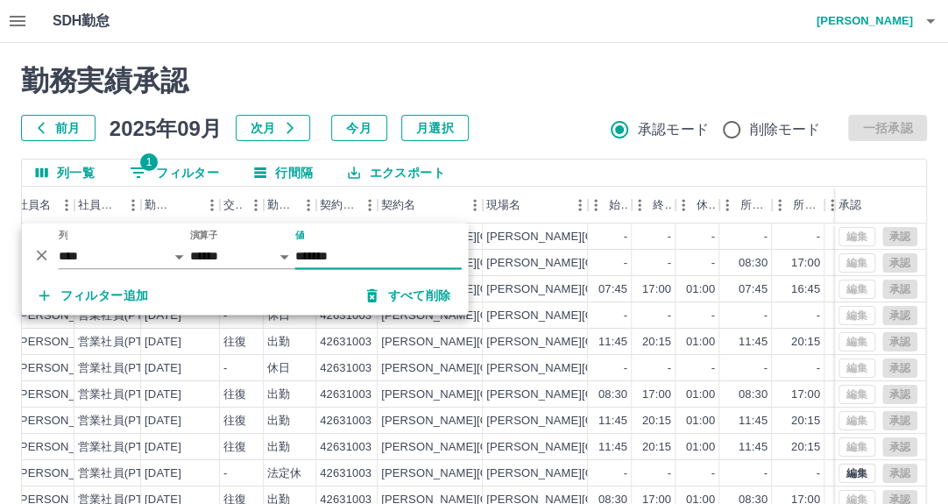
drag, startPoint x: 323, startPoint y: 258, endPoint x: 376, endPoint y: 257, distance: 52.6
click at [376, 257] on input "*******" at bounding box center [378, 256] width 166 height 25
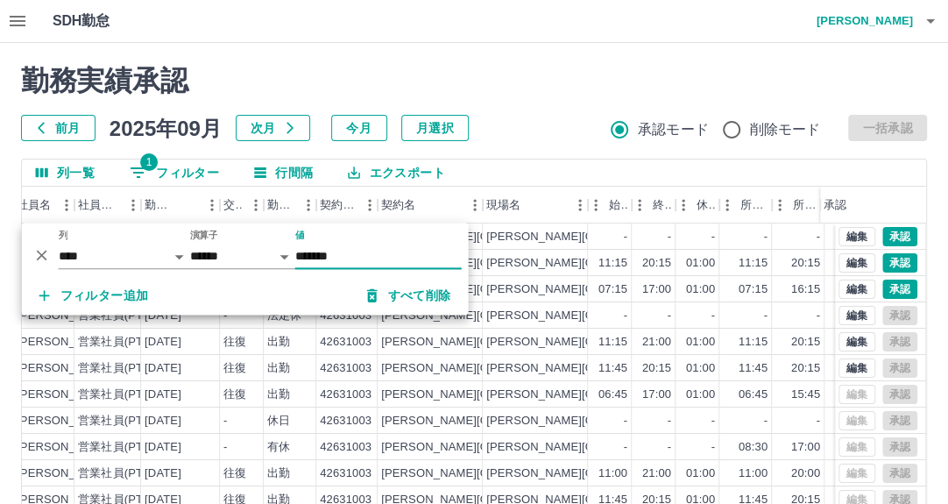
type input "*******"
click at [514, 131] on div "前月 2025年09月 次月 今月 月選択 承認モード 削除モード 一括承認" at bounding box center [474, 128] width 906 height 26
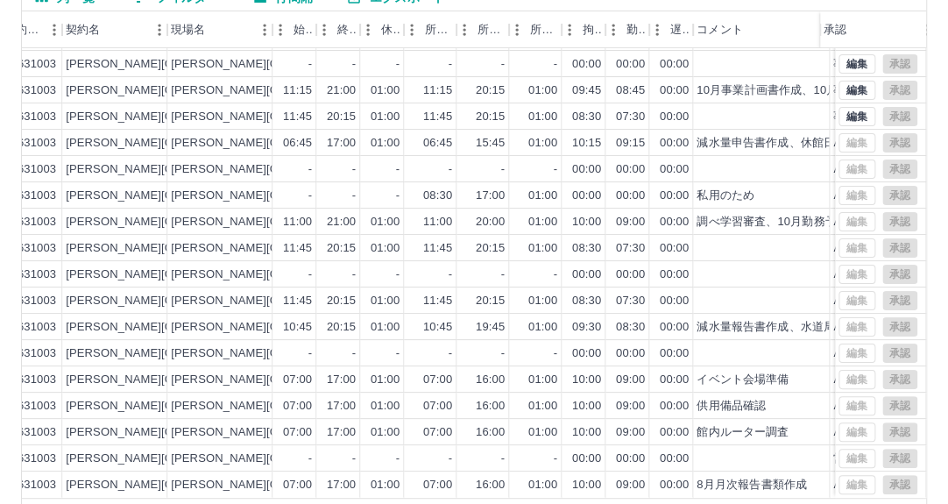
scroll to position [0, 526]
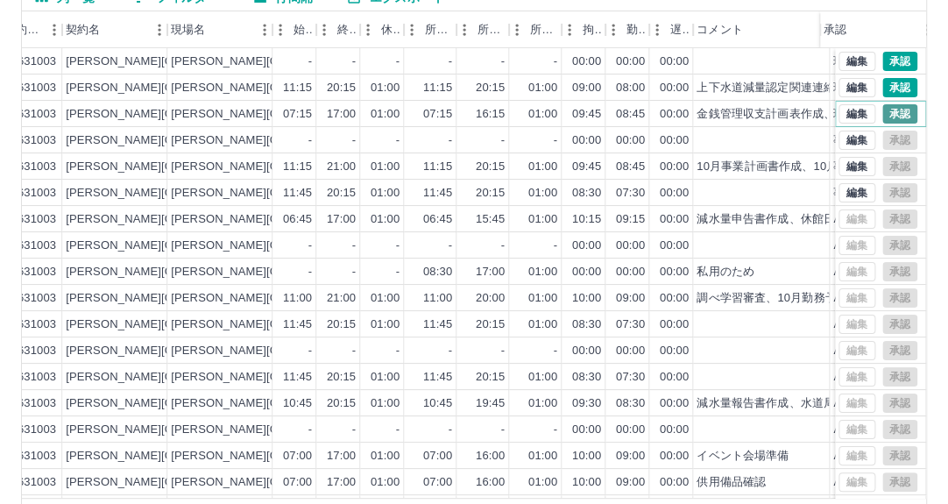
click at [886, 111] on button "承認" at bounding box center [899, 113] width 35 height 19
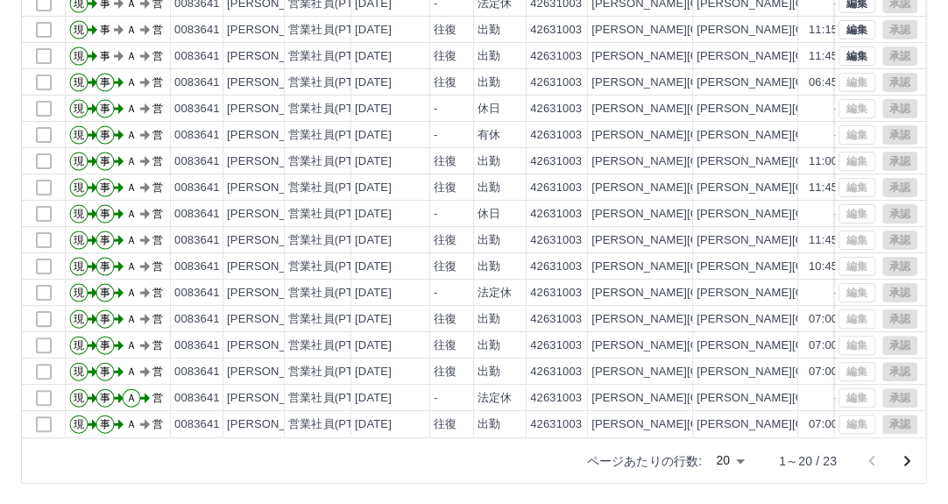
scroll to position [0, 0]
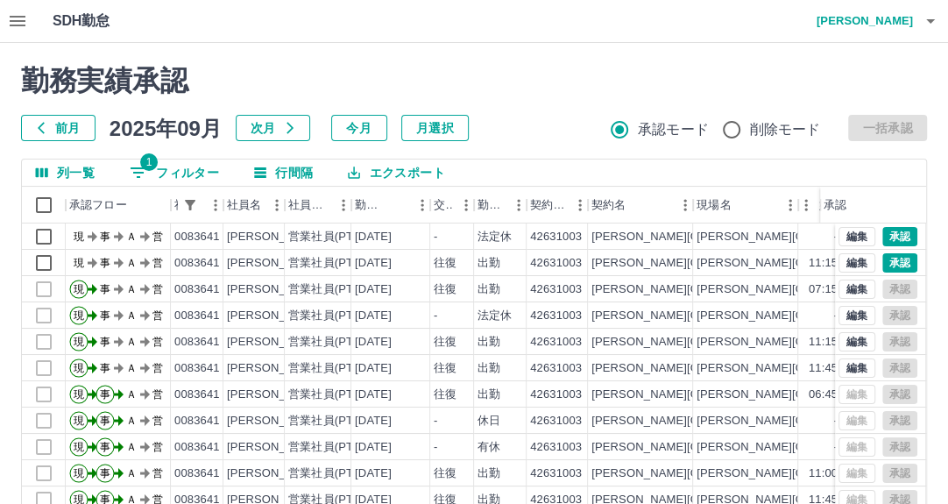
click at [924, 24] on icon "button" at bounding box center [930, 21] width 21 height 21
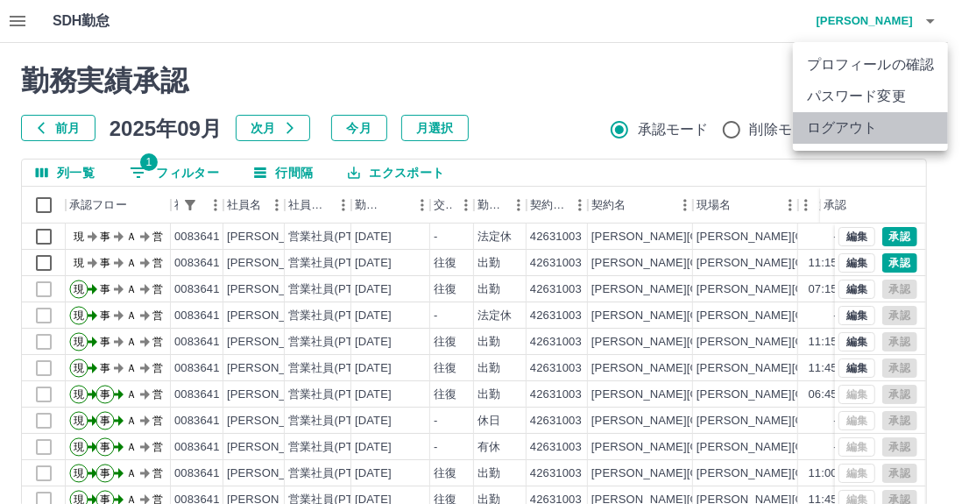
click at [873, 131] on li "ログアウト" at bounding box center [870, 128] width 155 height 32
